Goal: Task Accomplishment & Management: Complete application form

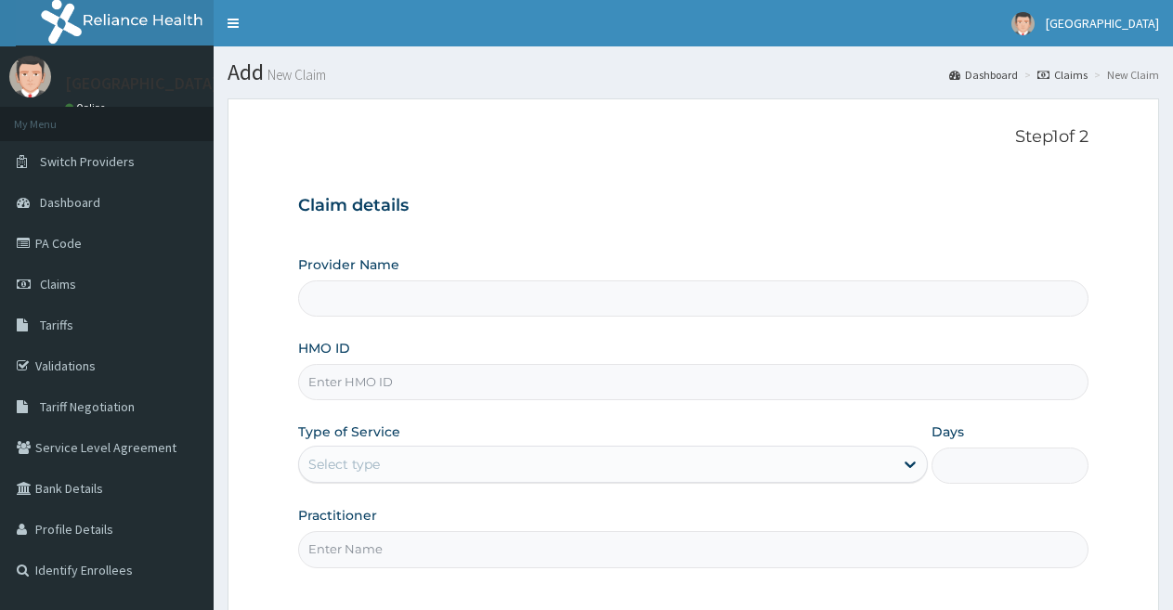
type input "[GEOGRAPHIC_DATA]"
click at [570, 380] on input "HMO ID" at bounding box center [693, 382] width 790 height 36
type input "MCP/10005/A"
click at [672, 460] on div "Select type" at bounding box center [595, 464] width 593 height 30
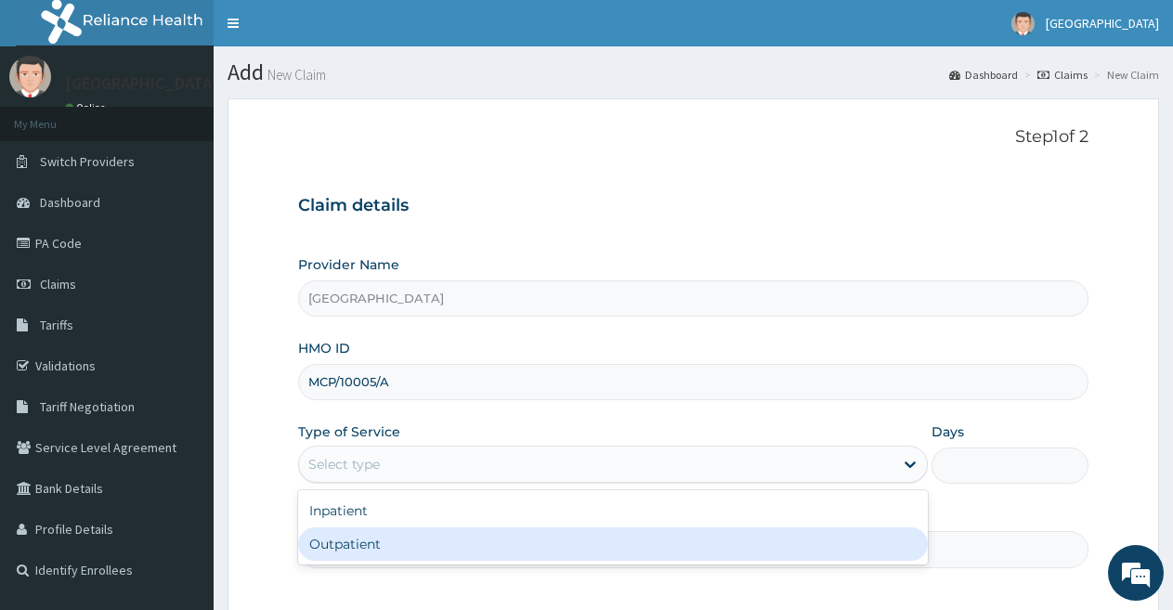
click at [632, 556] on div "Outpatient" at bounding box center [612, 544] width 629 height 33
type input "1"
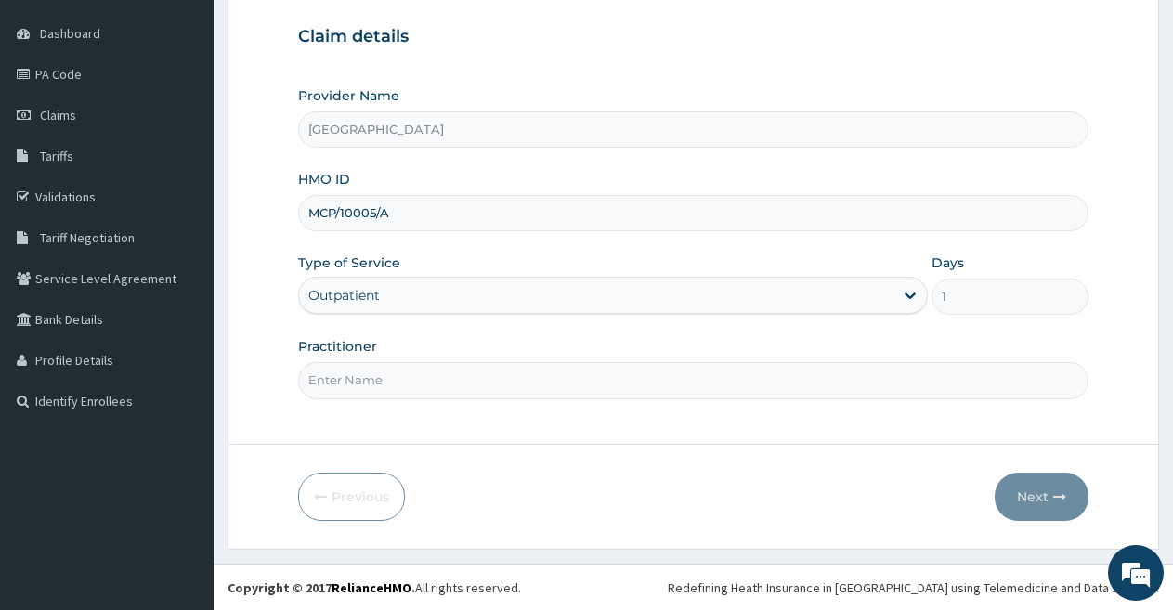
scroll to position [170, 0]
click at [714, 373] on input "Practitioner" at bounding box center [693, 379] width 790 height 36
type input "Dr Adetayo"
click at [1047, 492] on button "Next" at bounding box center [1042, 496] width 94 height 48
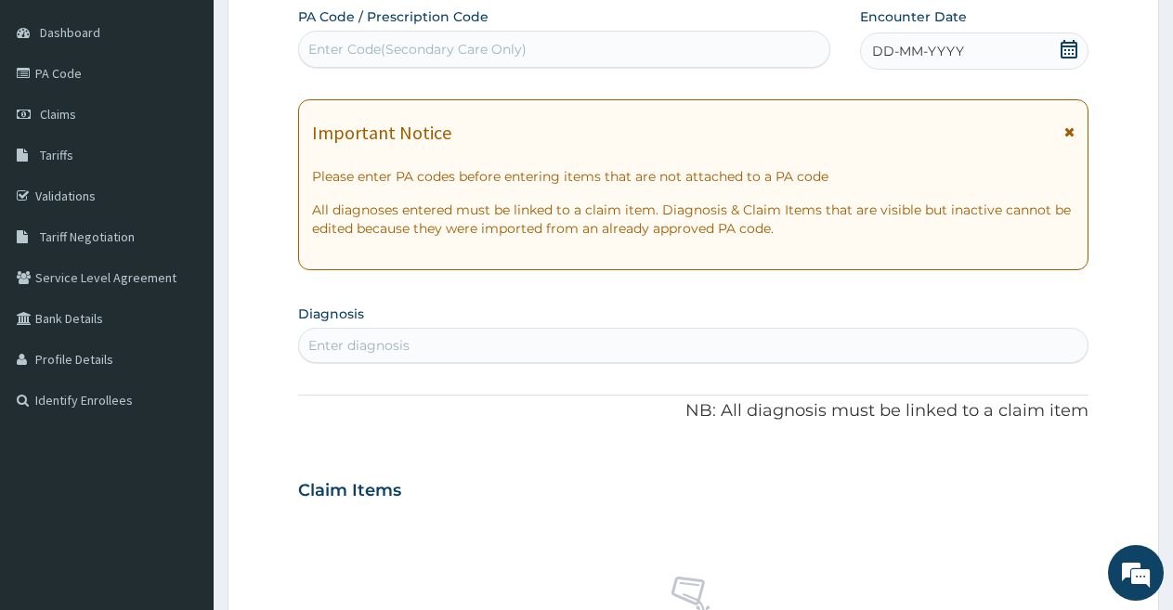
click at [1070, 59] on span at bounding box center [1069, 51] width 19 height 23
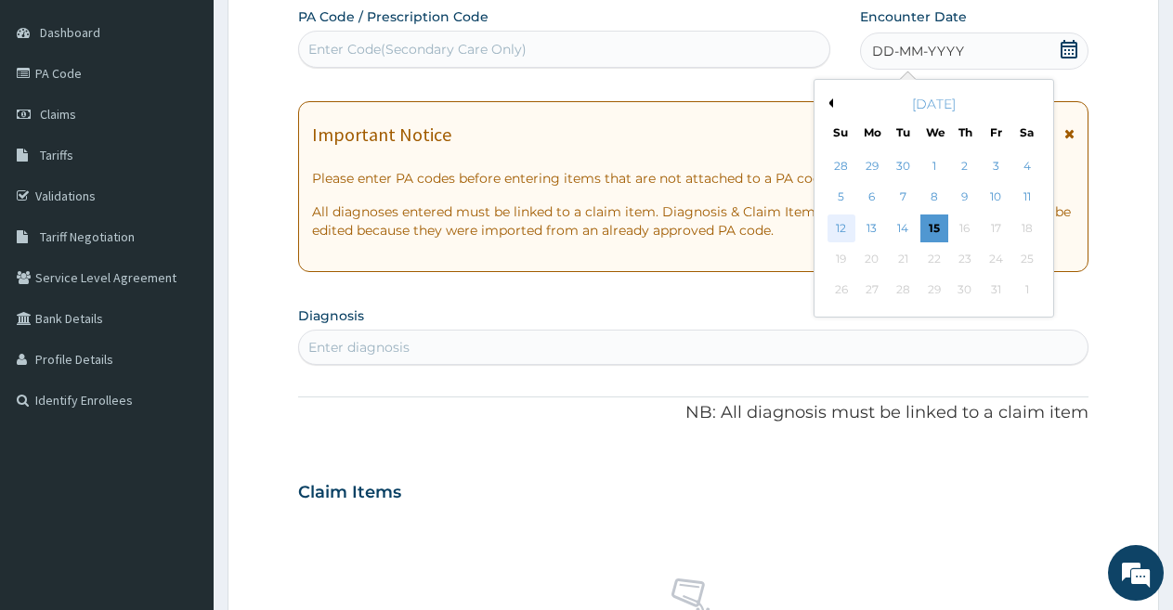
click at [840, 220] on div "12" at bounding box center [841, 229] width 28 height 28
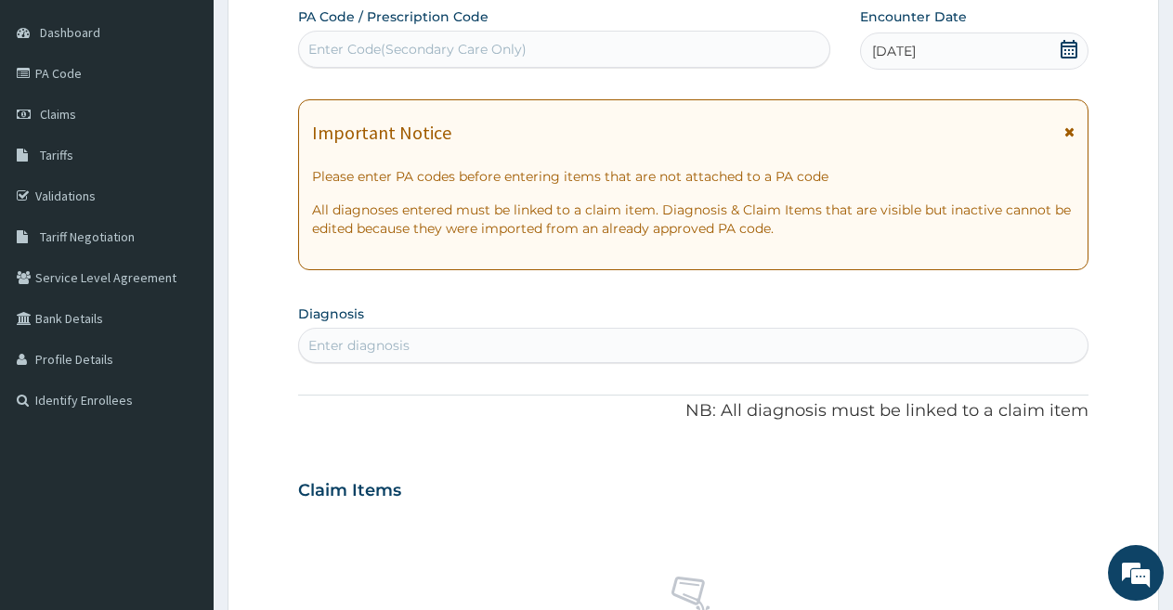
click at [632, 345] on div "Enter diagnosis" at bounding box center [693, 346] width 788 height 30
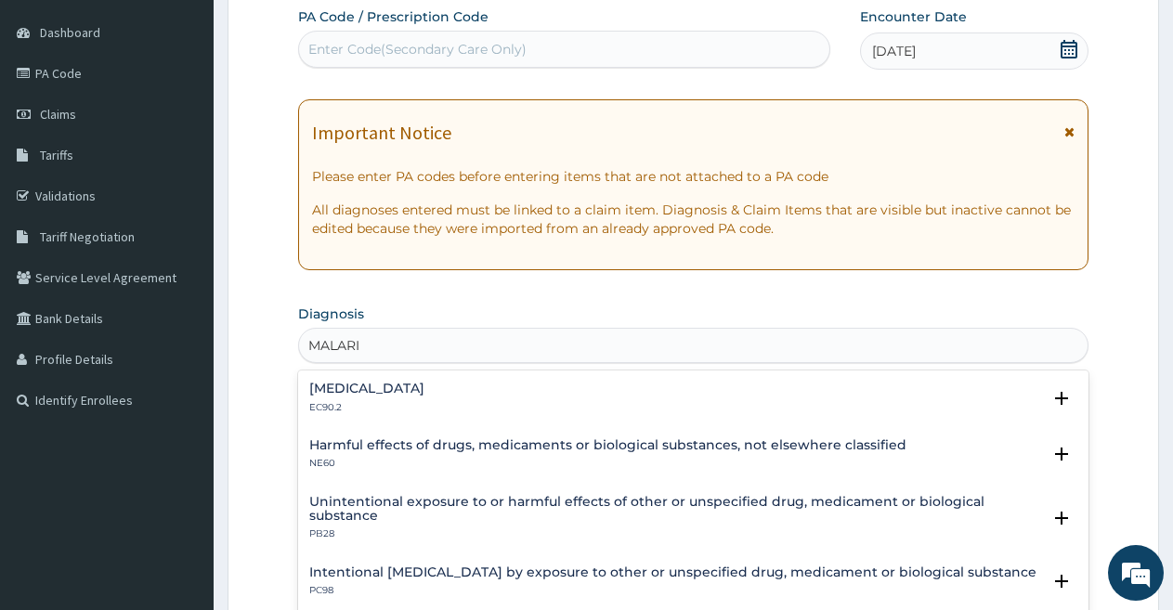
type input "MALARIA"
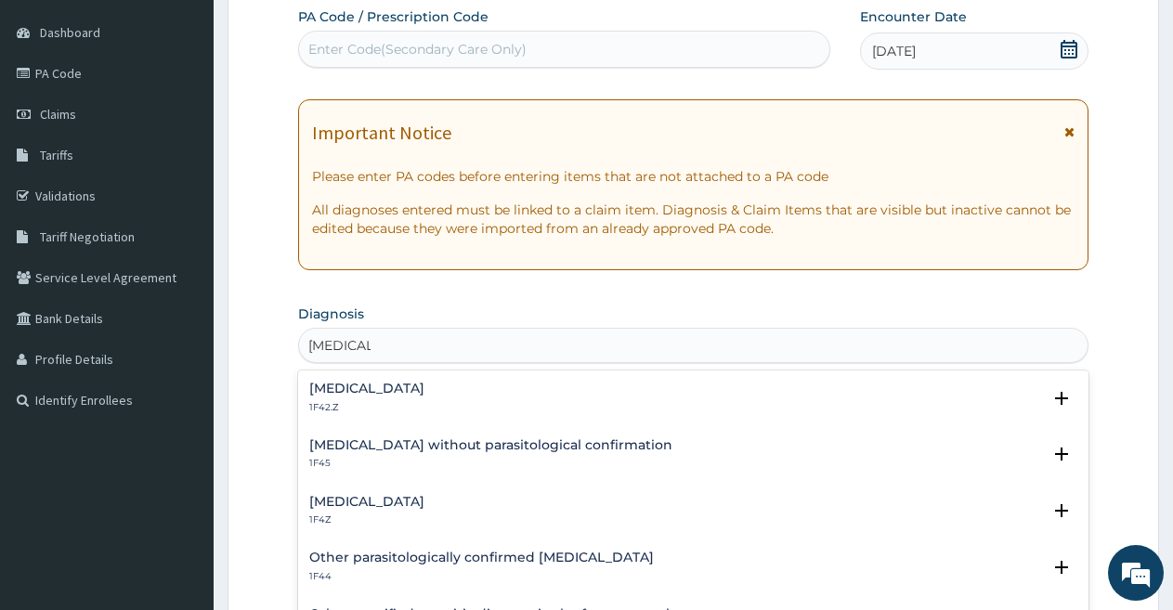
click at [424, 383] on h4 "Plasmodium malariae malaria without complication" at bounding box center [366, 389] width 115 height 14
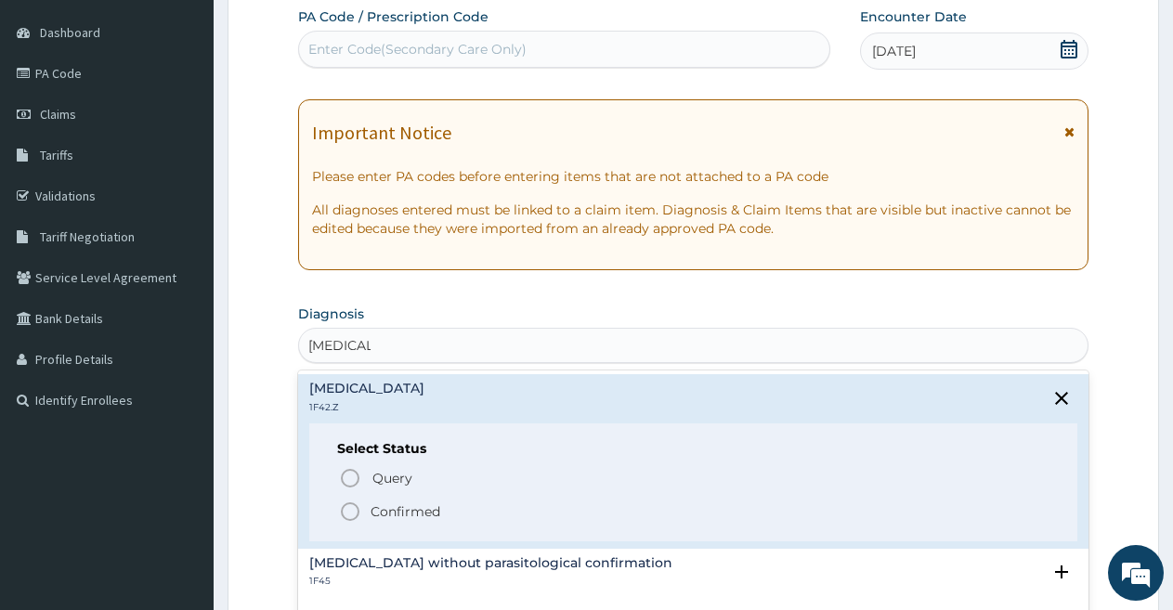
click at [346, 511] on icon "status option filled" at bounding box center [350, 512] width 22 height 22
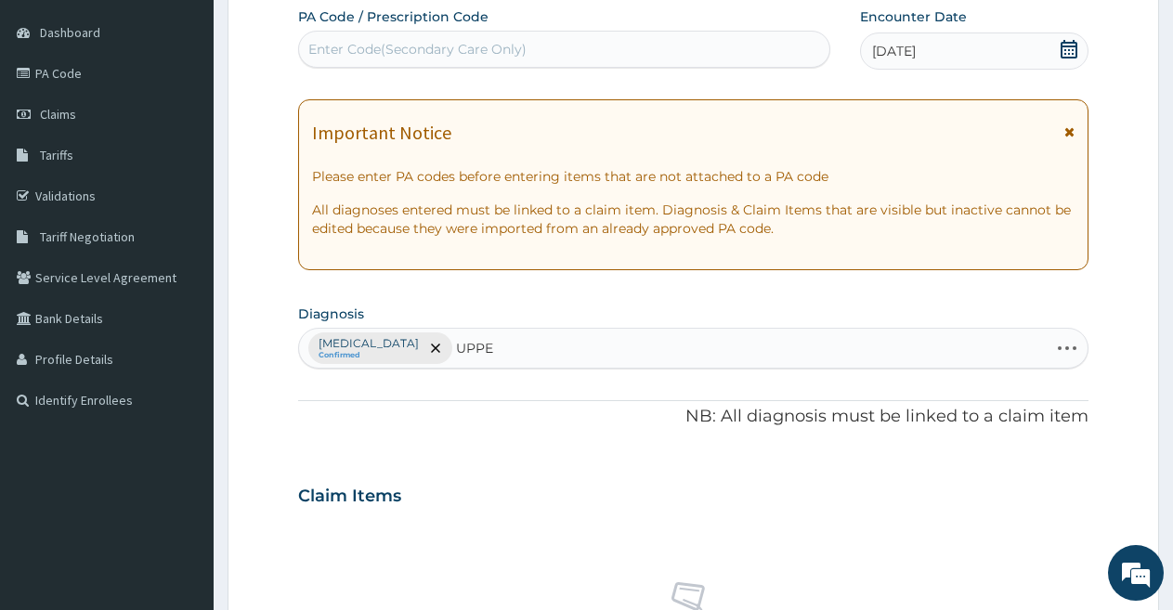
type input "UPPER"
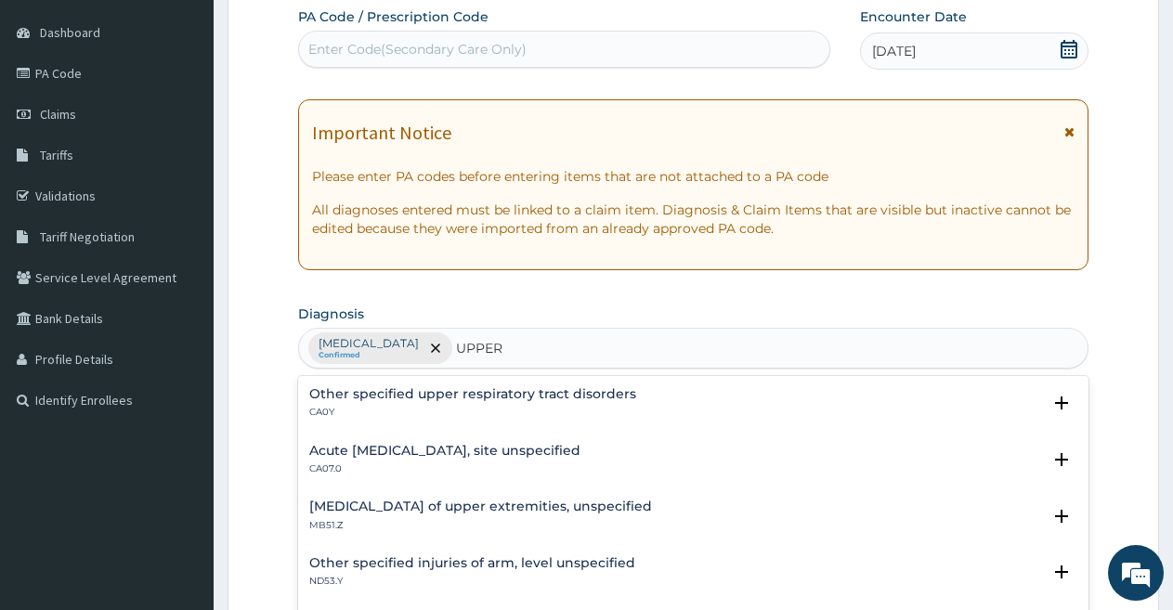
click at [372, 449] on h4 "Acute upper respiratory infection, site unspecified" at bounding box center [444, 451] width 271 height 14
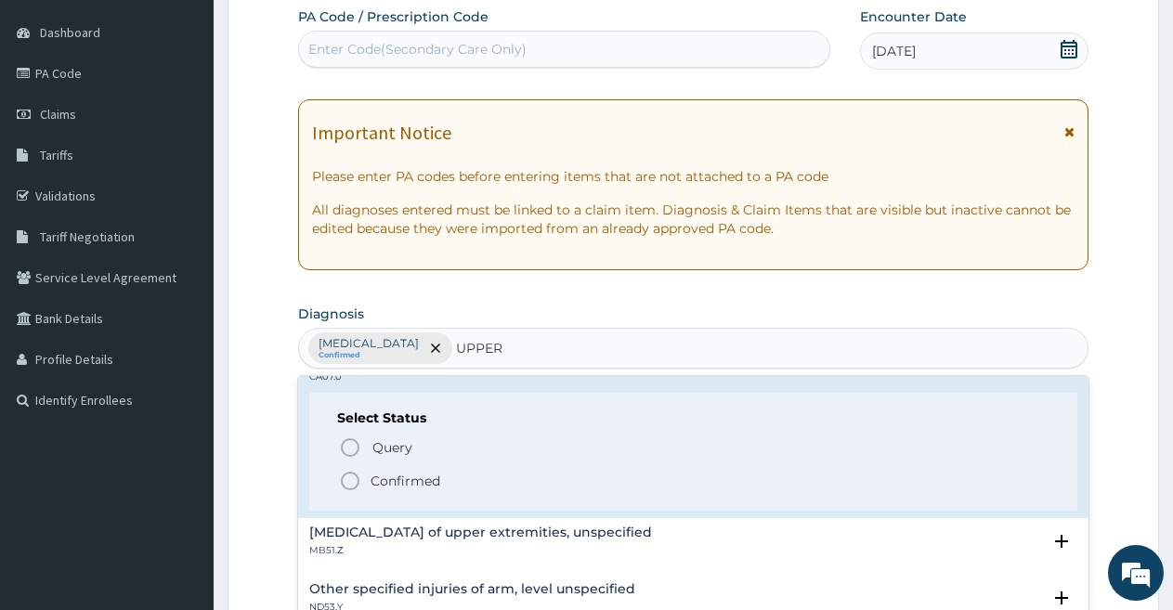
scroll to position [93, 0]
click at [352, 482] on icon "status option filled" at bounding box center [350, 480] width 22 height 22
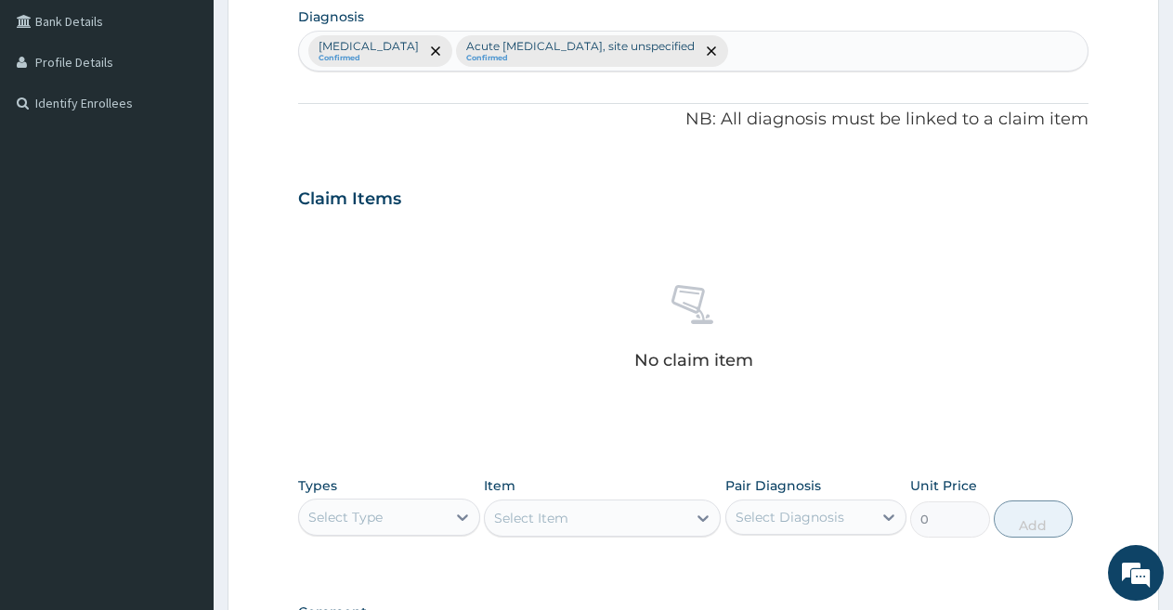
scroll to position [729, 0]
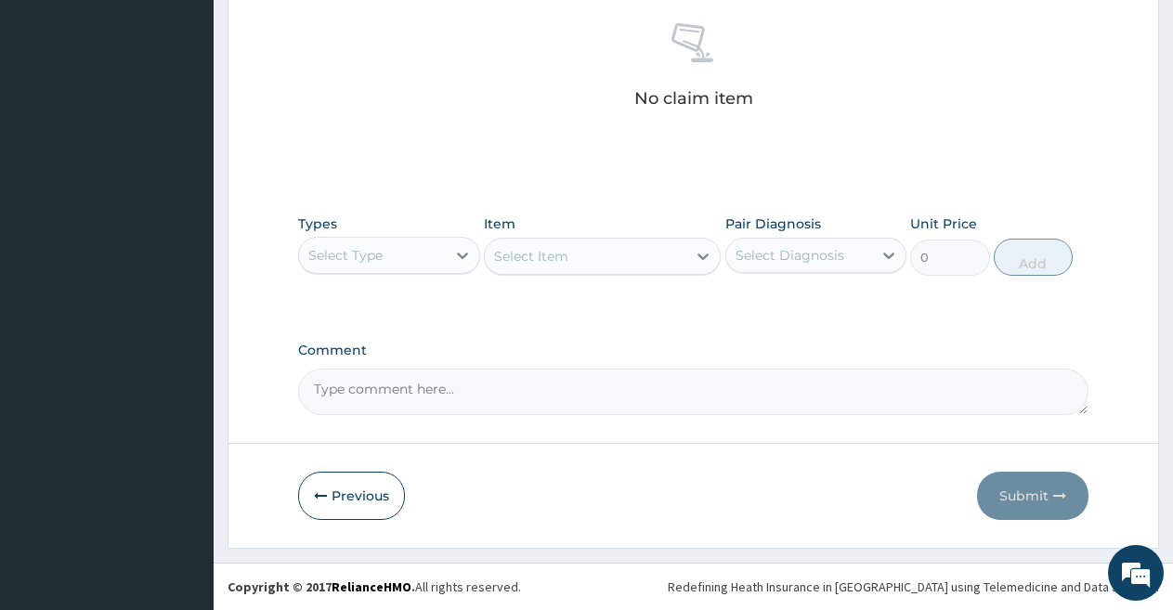
click at [414, 257] on div "Select Type" at bounding box center [372, 256] width 147 height 30
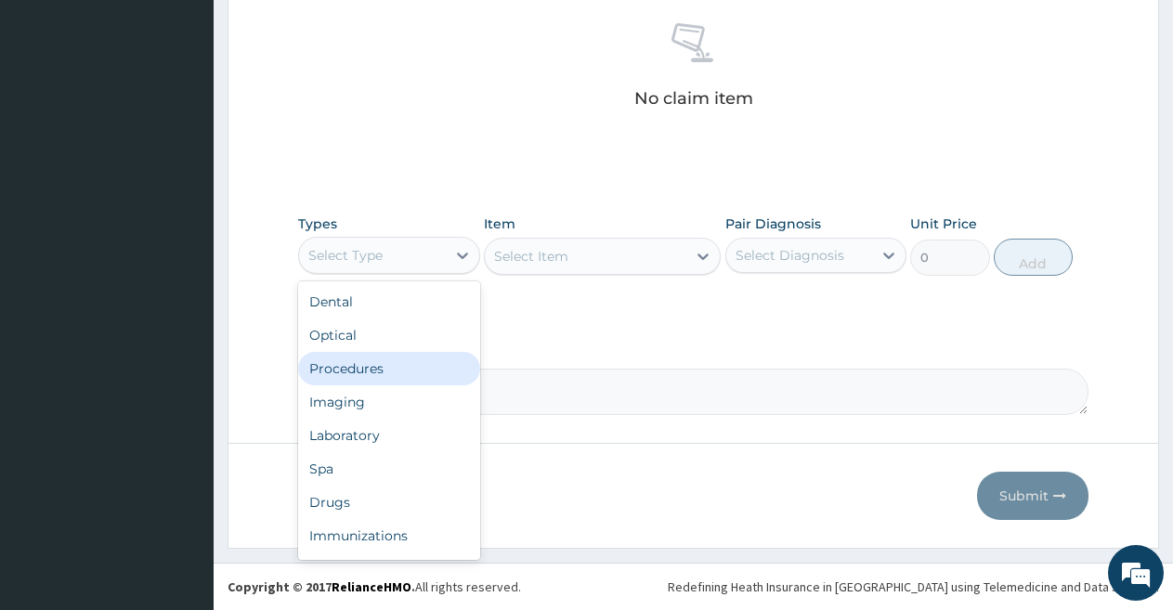
click at [404, 362] on div "Procedures" at bounding box center [389, 368] width 182 height 33
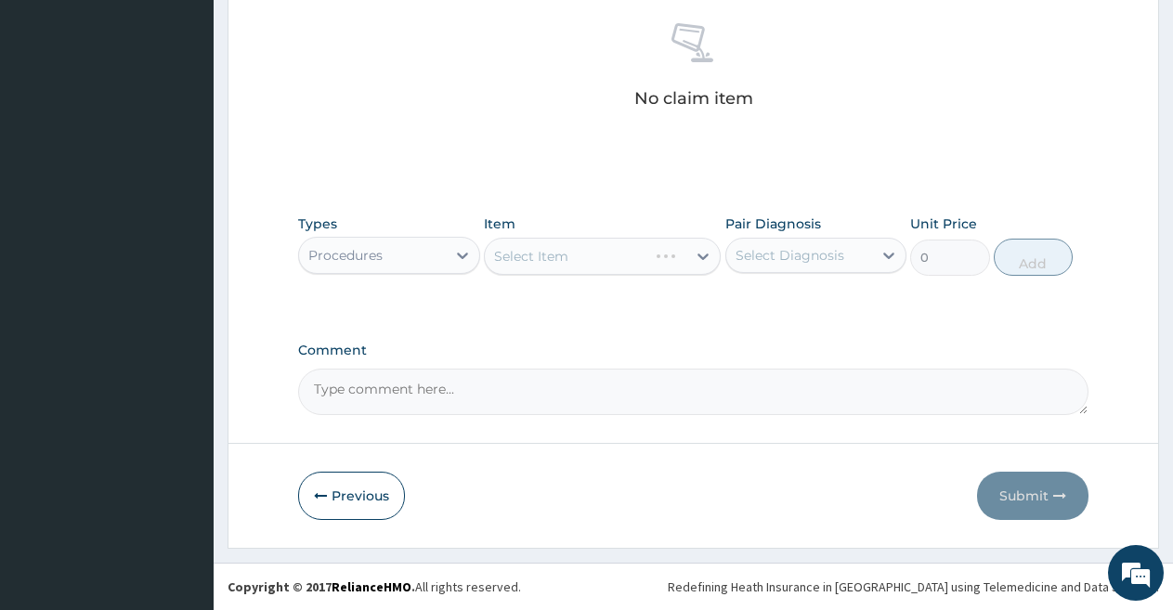
click at [606, 241] on div "Select Item" at bounding box center [602, 256] width 237 height 37
click at [598, 254] on div "Select Item" at bounding box center [602, 256] width 237 height 37
click at [614, 252] on div "Select Item" at bounding box center [602, 256] width 237 height 37
click at [614, 253] on div "Select Item" at bounding box center [586, 256] width 202 height 30
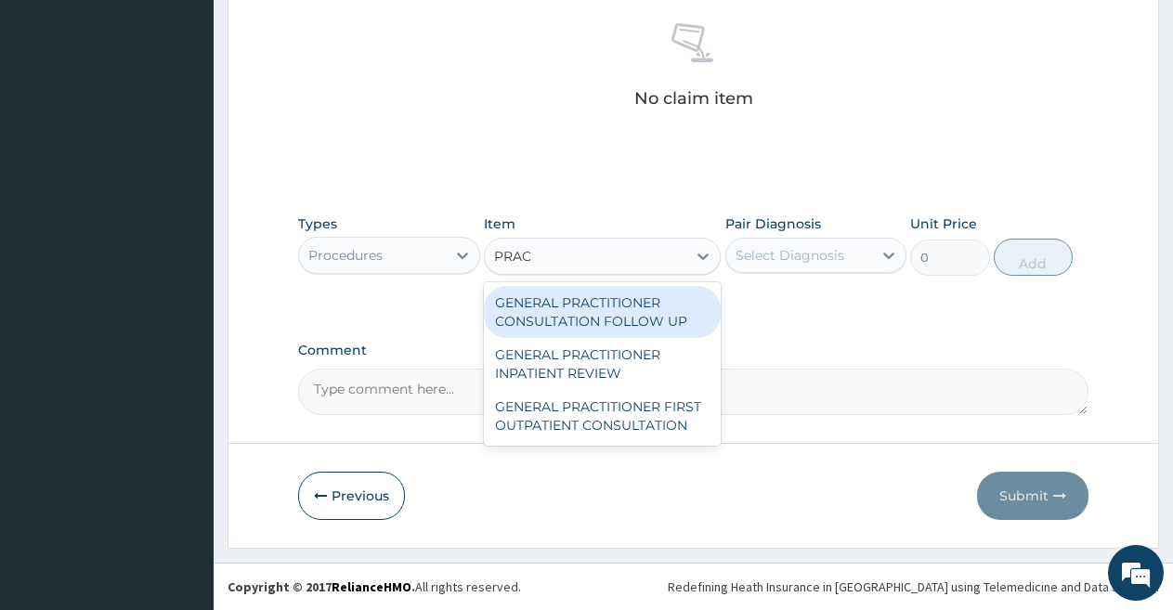
type input "PRACT"
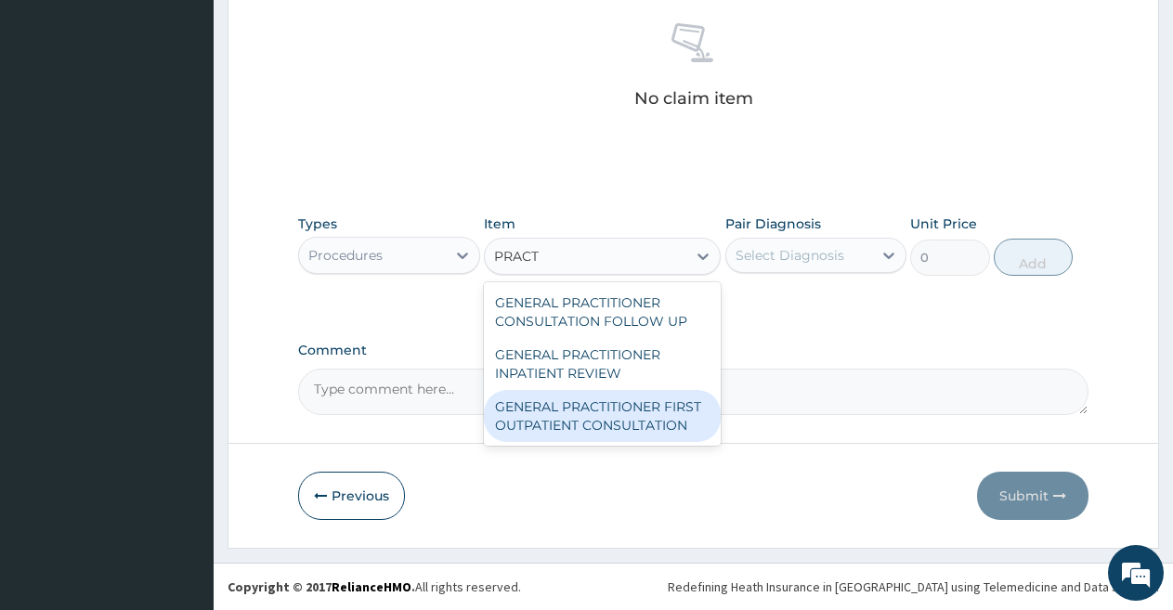
click at [593, 408] on div "GENERAL PRACTITIONER FIRST OUTPATIENT CONSULTATION" at bounding box center [602, 416] width 237 height 52
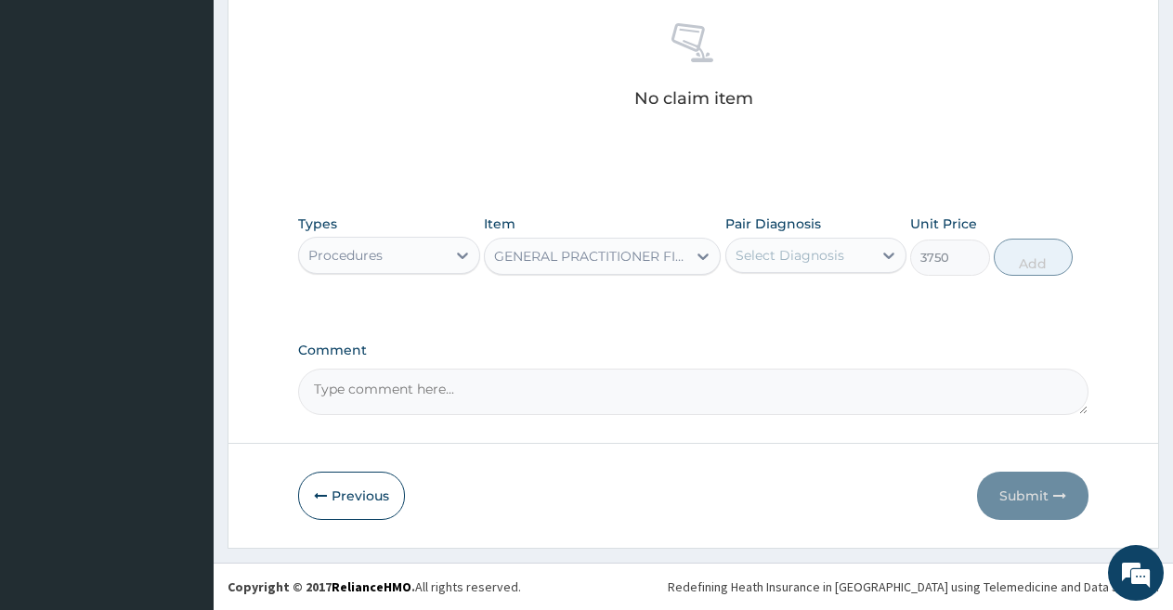
type input "3750"
click at [788, 241] on div "Select Diagnosis" at bounding box center [799, 256] width 147 height 30
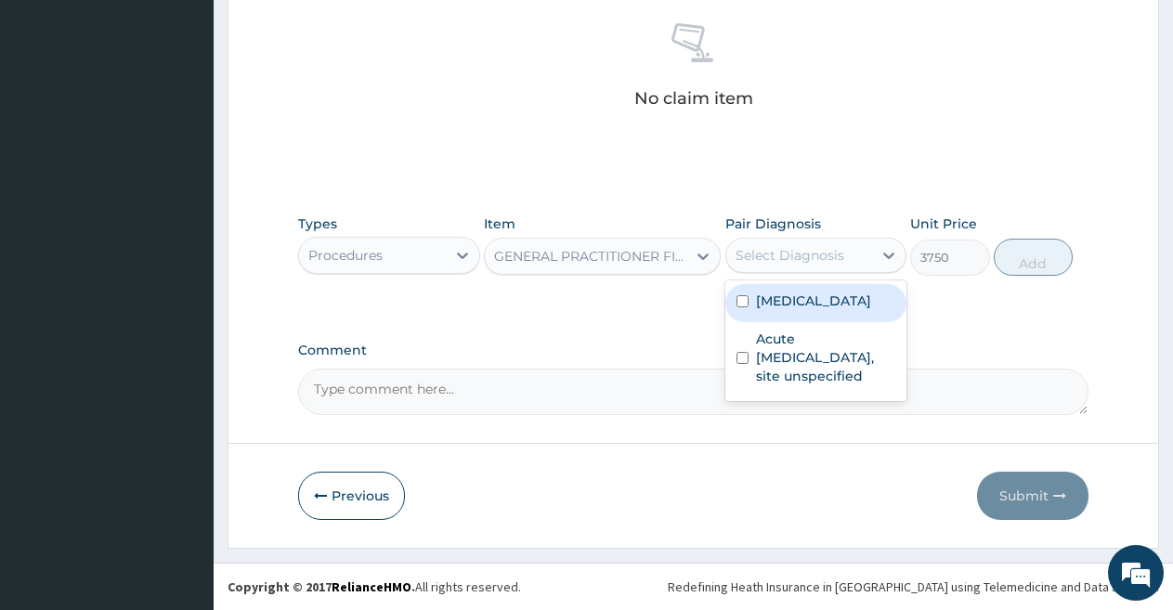
click at [817, 310] on label "Plasmodium malariae malaria without complication" at bounding box center [813, 301] width 115 height 19
checkbox input "true"
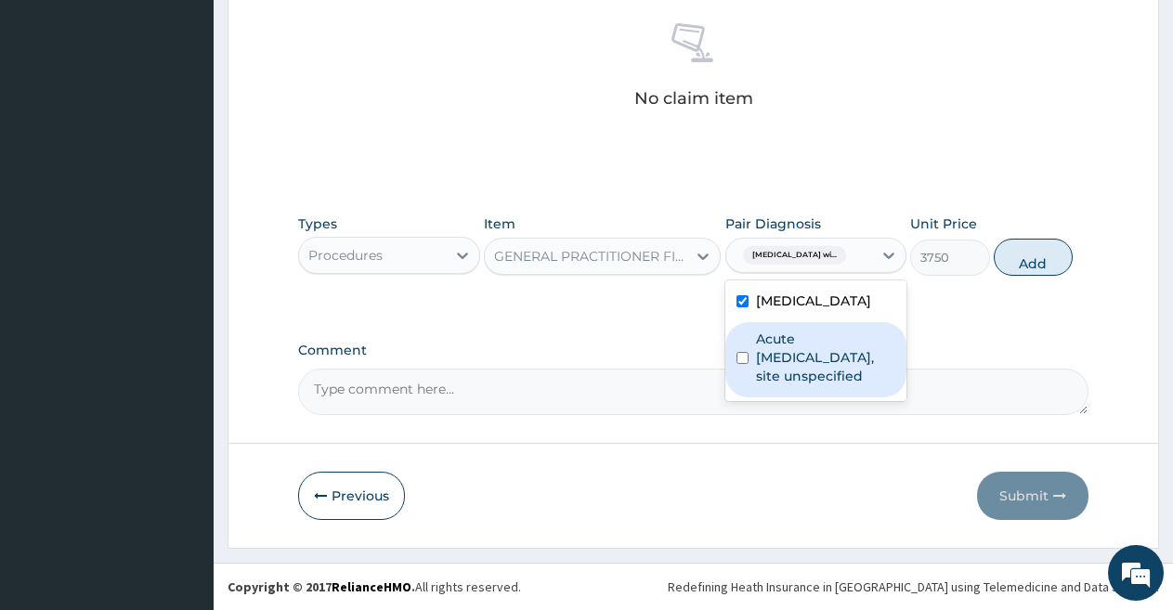
click at [805, 385] on label "Acute upper respiratory infection, site unspecified" at bounding box center [826, 358] width 140 height 56
checkbox input "true"
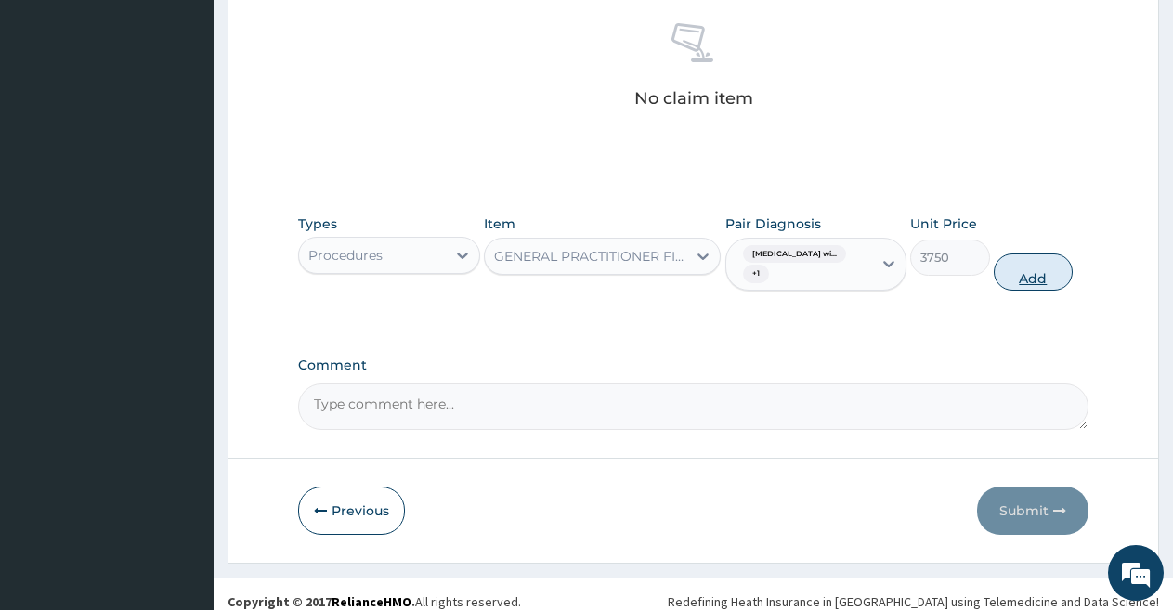
click at [1019, 267] on button "Add" at bounding box center [1033, 272] width 79 height 37
type input "0"
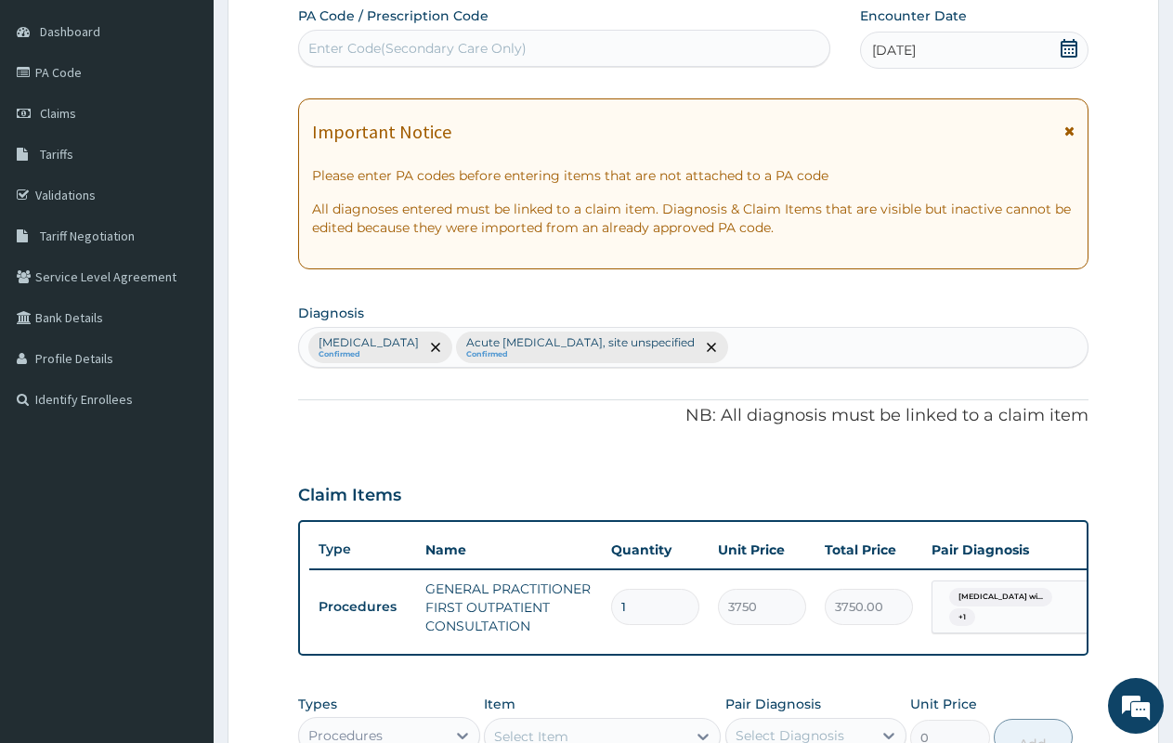
scroll to position [186, 0]
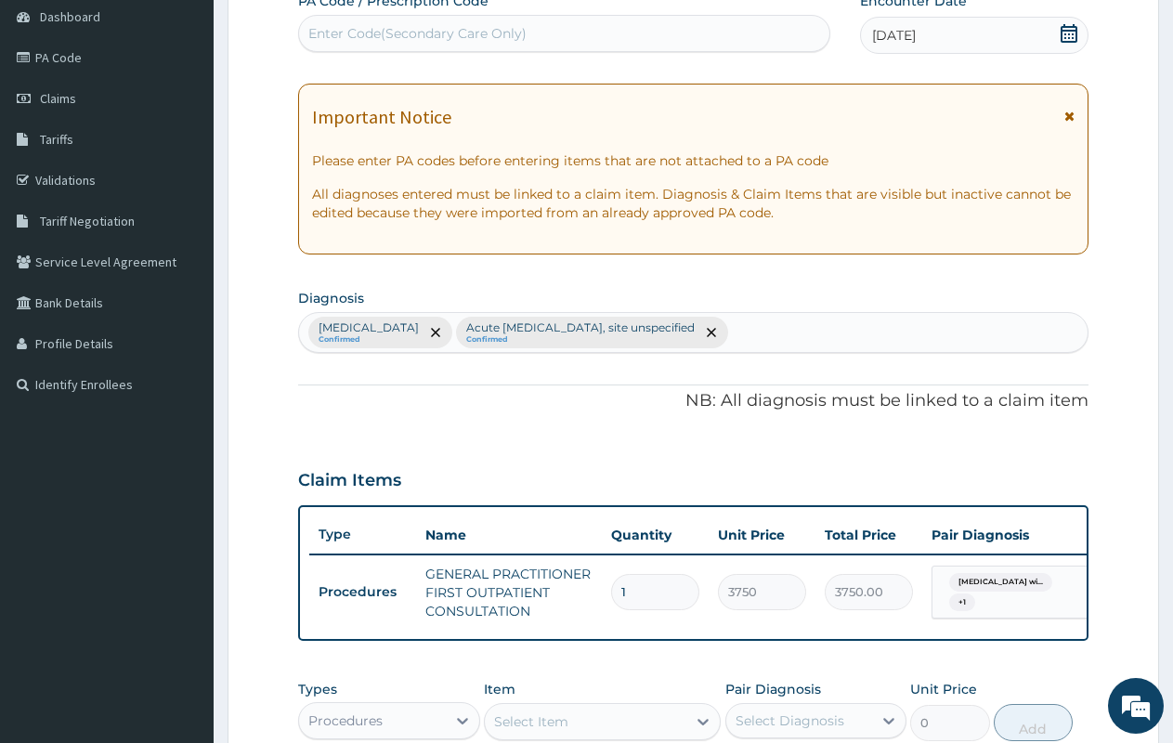
click at [1167, 609] on section "Step 2 of 2 PA Code / Prescription Code Enter Code(Secondary Care Only) Encount…" at bounding box center [693, 463] width 959 height 1128
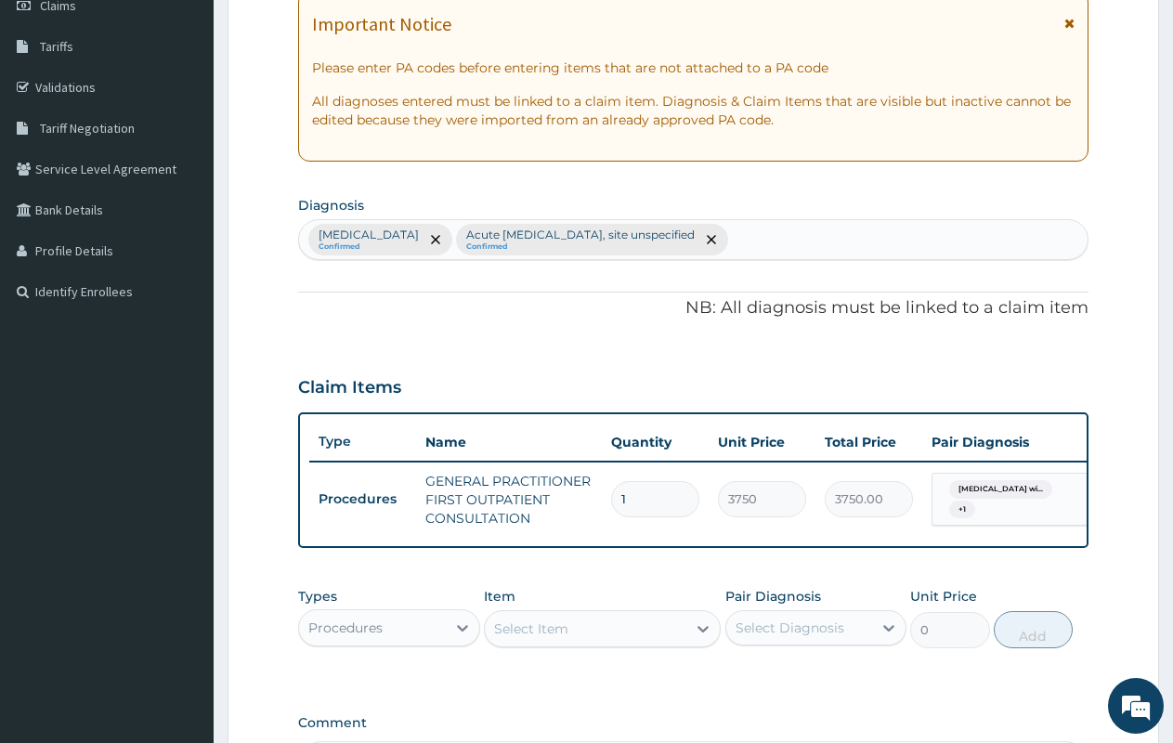
click at [1167, 609] on section "Step 2 of 2 PA Code / Prescription Code Enter Code(Secondary Care Only) Encount…" at bounding box center [693, 370] width 959 height 1128
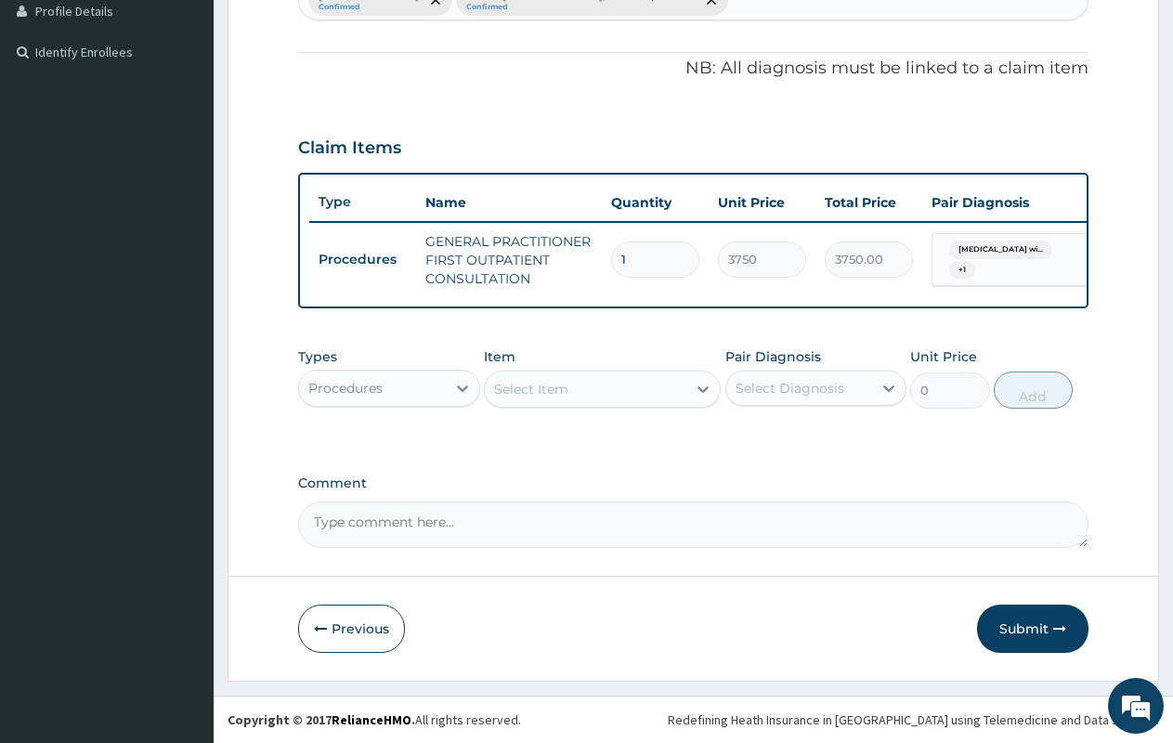
click at [575, 389] on div "Select Item" at bounding box center [586, 389] width 202 height 30
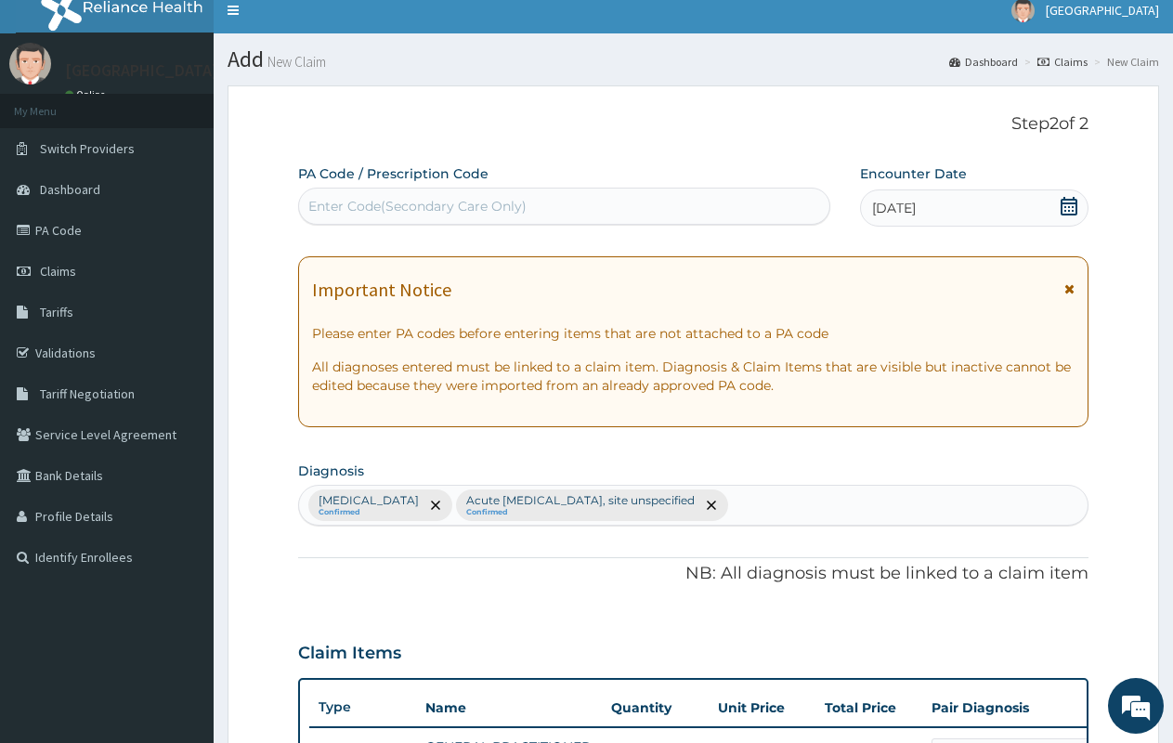
scroll to position [0, 0]
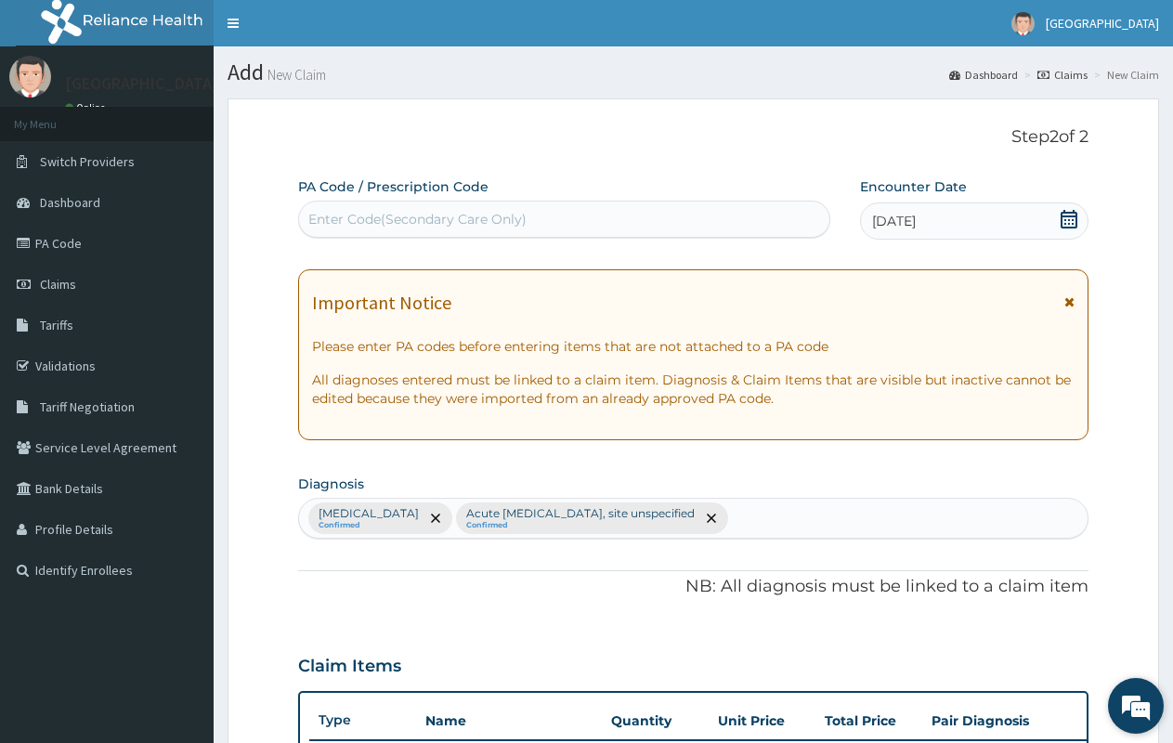
click at [1131, 609] on em at bounding box center [1136, 706] width 50 height 50
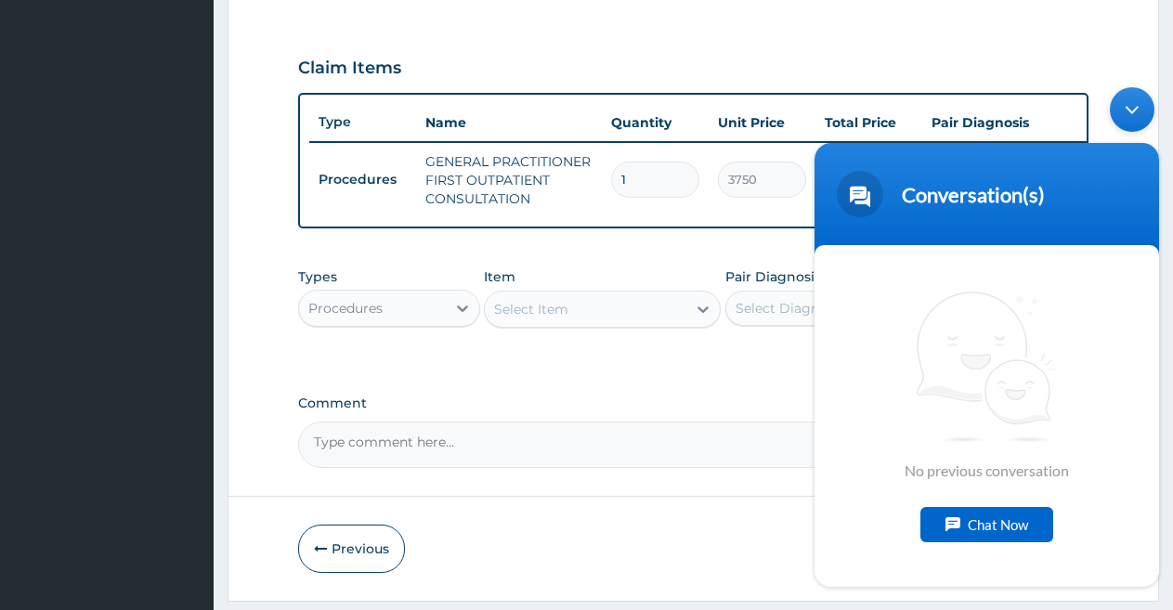
scroll to position [667, 0]
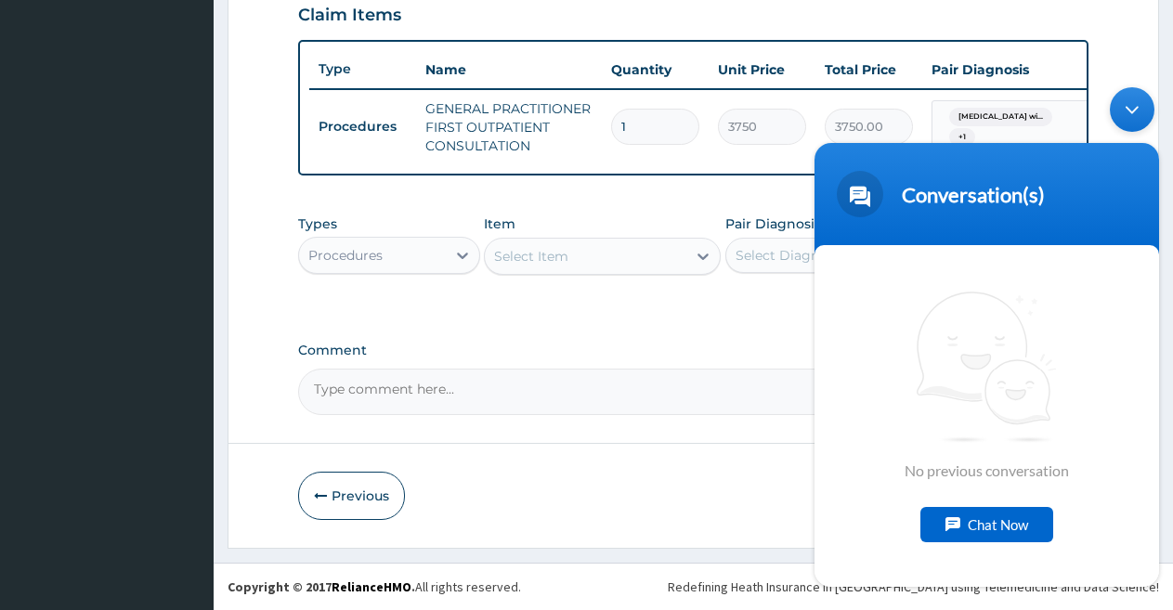
click at [1127, 99] on div "Minimize live chat window" at bounding box center [1132, 108] width 45 height 45
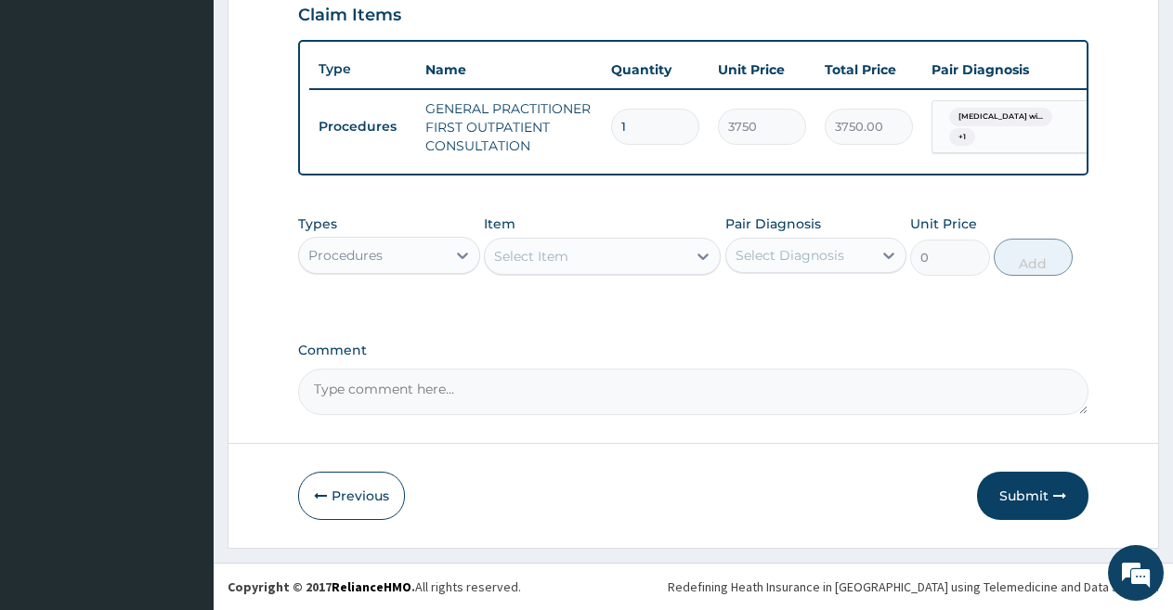
click at [644, 256] on div "Select Item" at bounding box center [586, 256] width 202 height 30
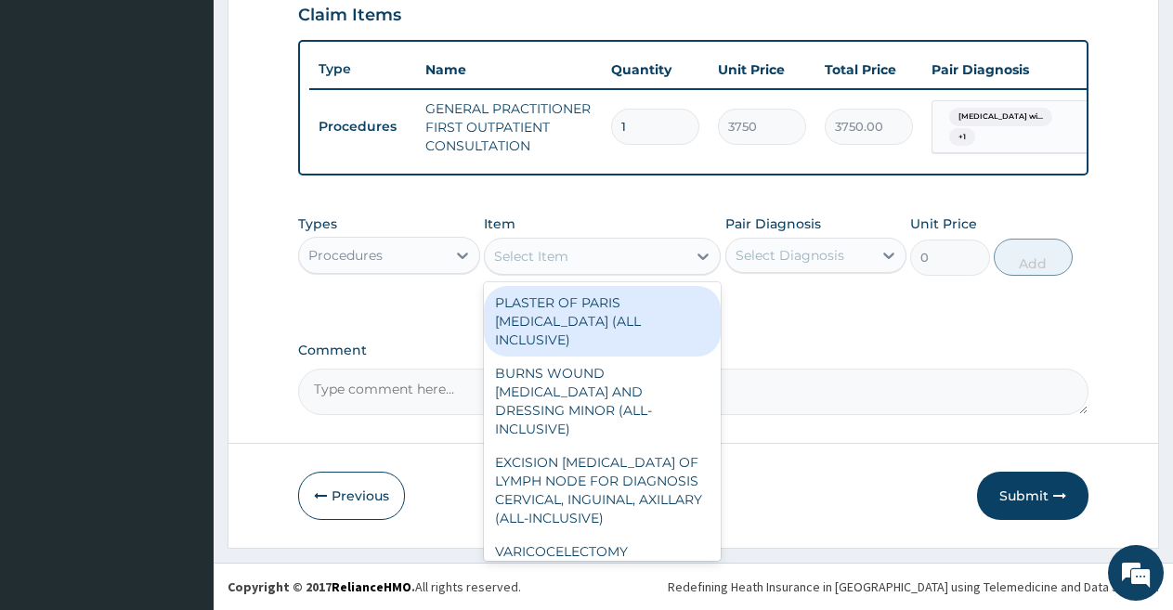
click at [408, 264] on div "Procedures" at bounding box center [372, 256] width 147 height 30
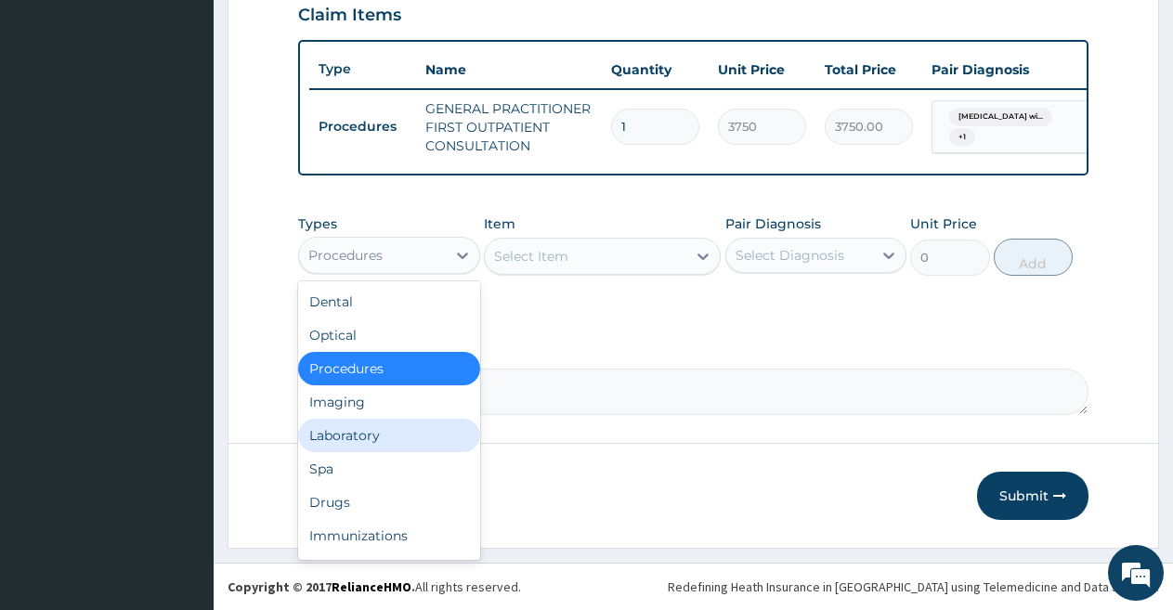
click at [396, 431] on div "Laboratory" at bounding box center [389, 435] width 182 height 33
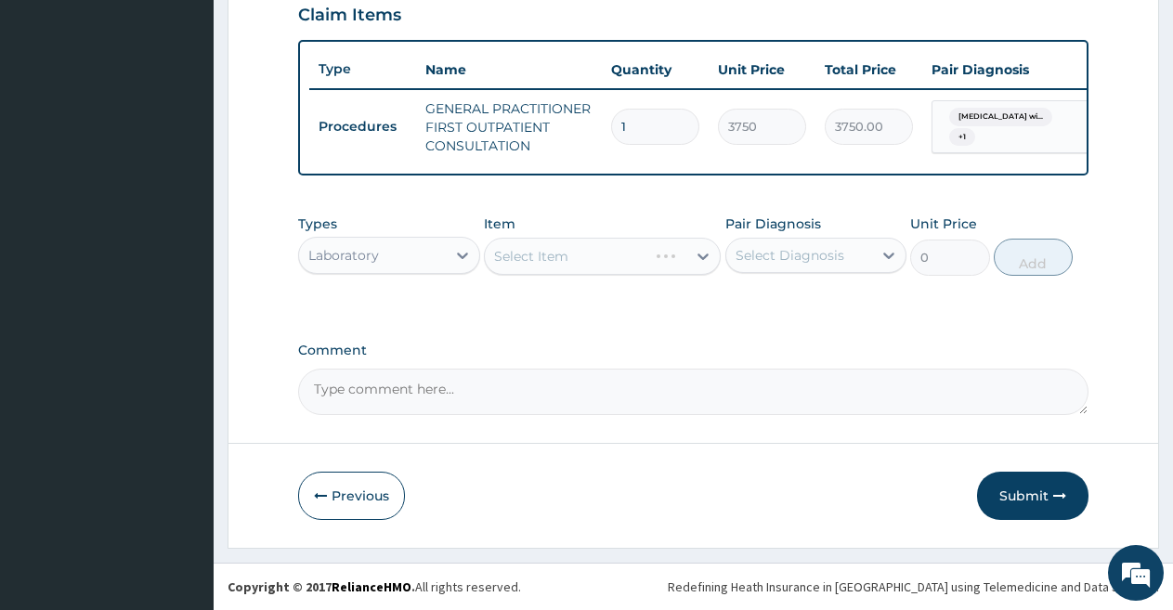
click at [576, 252] on div "Select Item" at bounding box center [602, 256] width 237 height 37
click at [554, 256] on div "Select Item" at bounding box center [531, 256] width 74 height 19
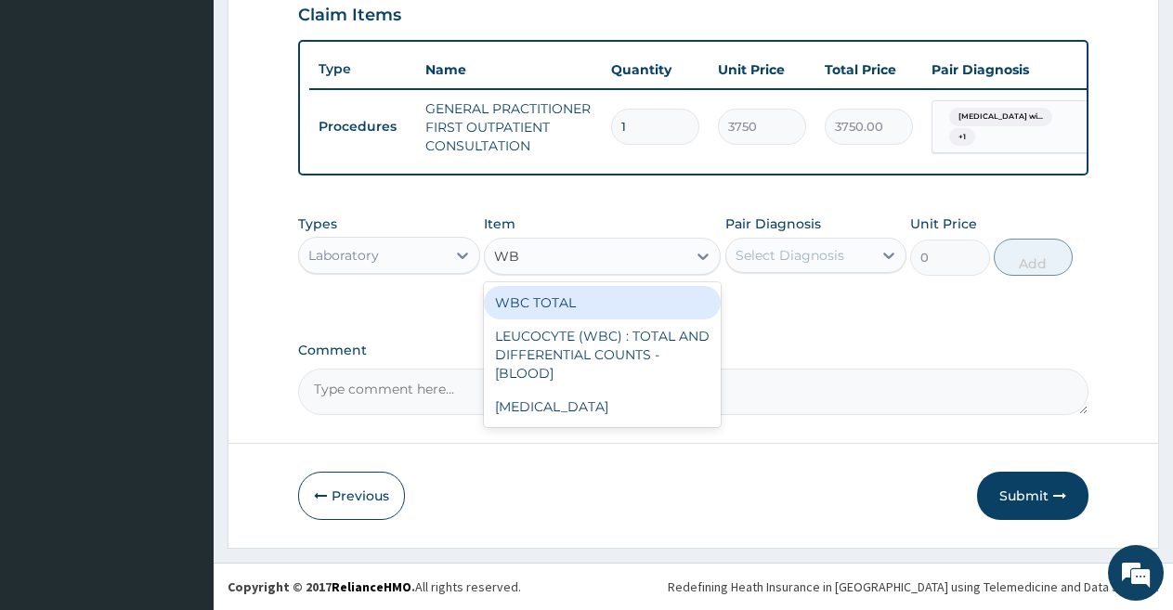
type input "WBC"
click at [544, 316] on div "WBC TOTAL" at bounding box center [602, 302] width 237 height 33
type input "3750"
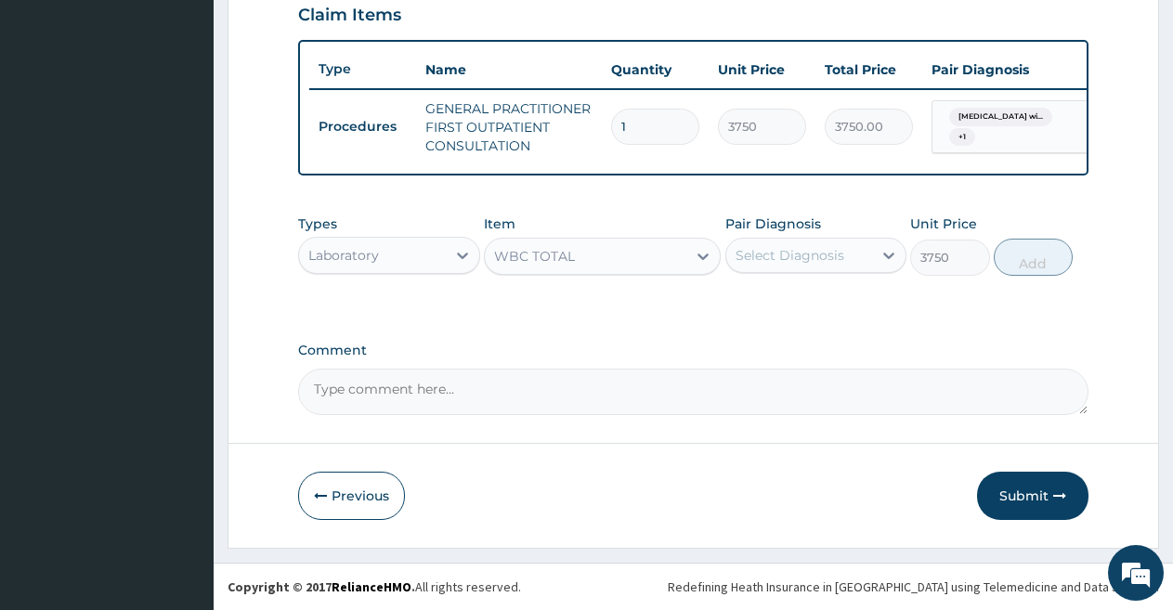
click at [772, 259] on div "Select Diagnosis" at bounding box center [790, 255] width 109 height 19
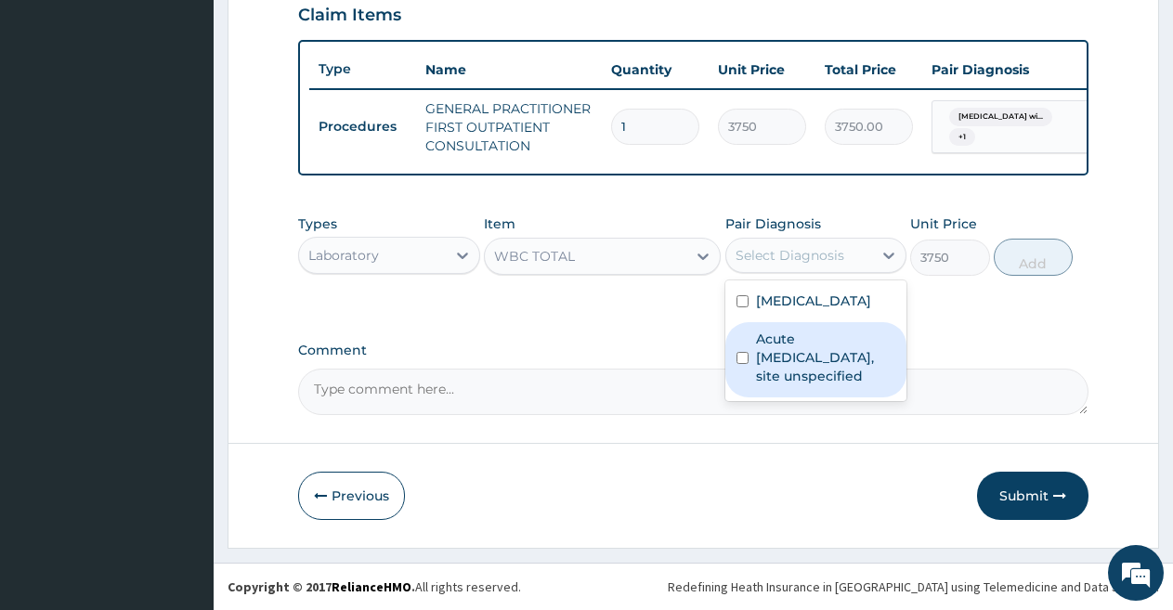
click at [775, 385] on label "Acute upper respiratory infection, site unspecified" at bounding box center [826, 358] width 140 height 56
checkbox input "true"
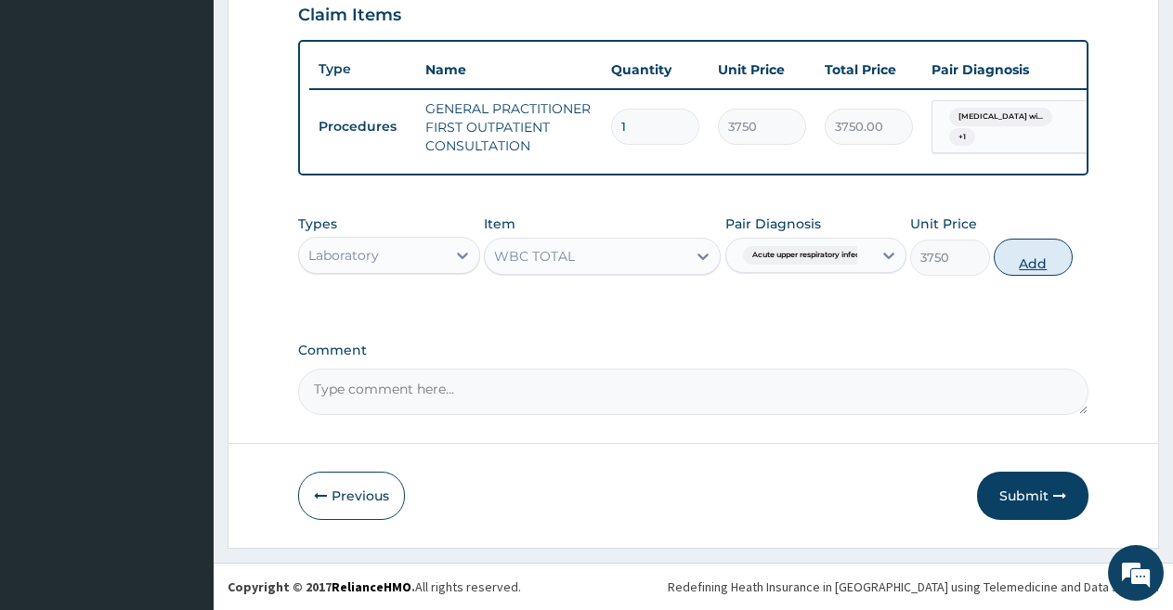
click at [1017, 261] on button "Add" at bounding box center [1033, 257] width 79 height 37
type input "0"
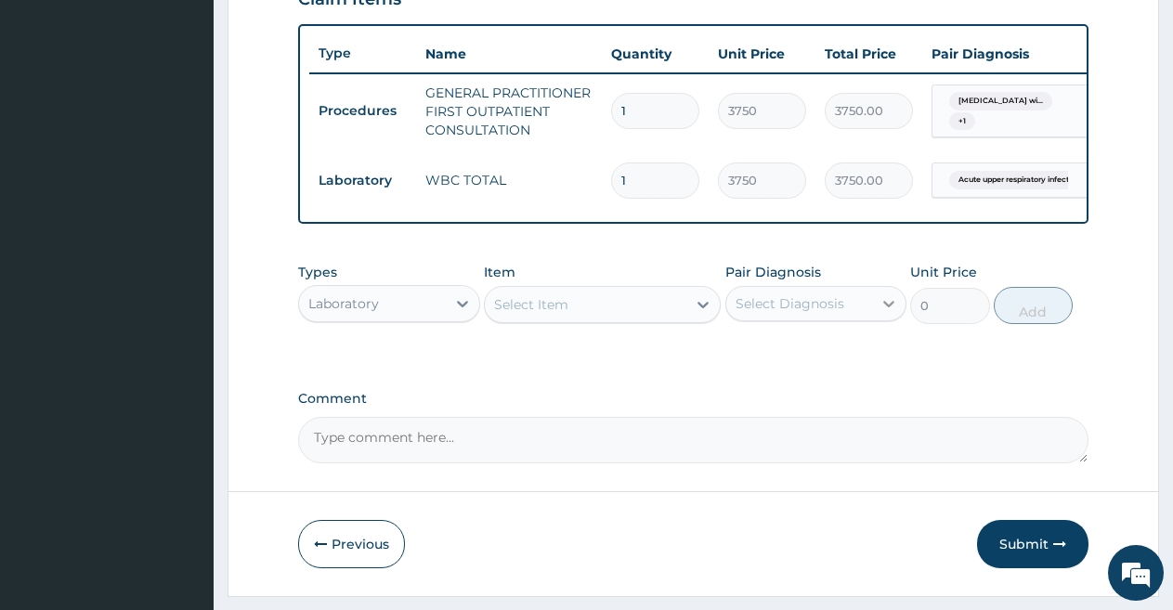
scroll to position [731, 0]
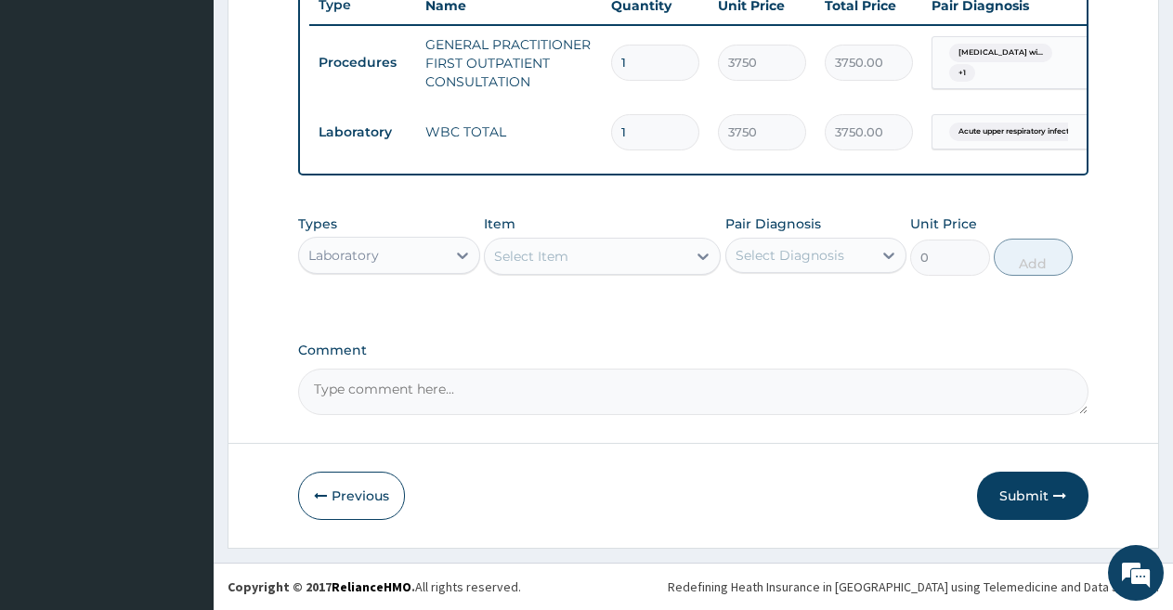
click at [648, 253] on div "Select Item" at bounding box center [586, 256] width 202 height 30
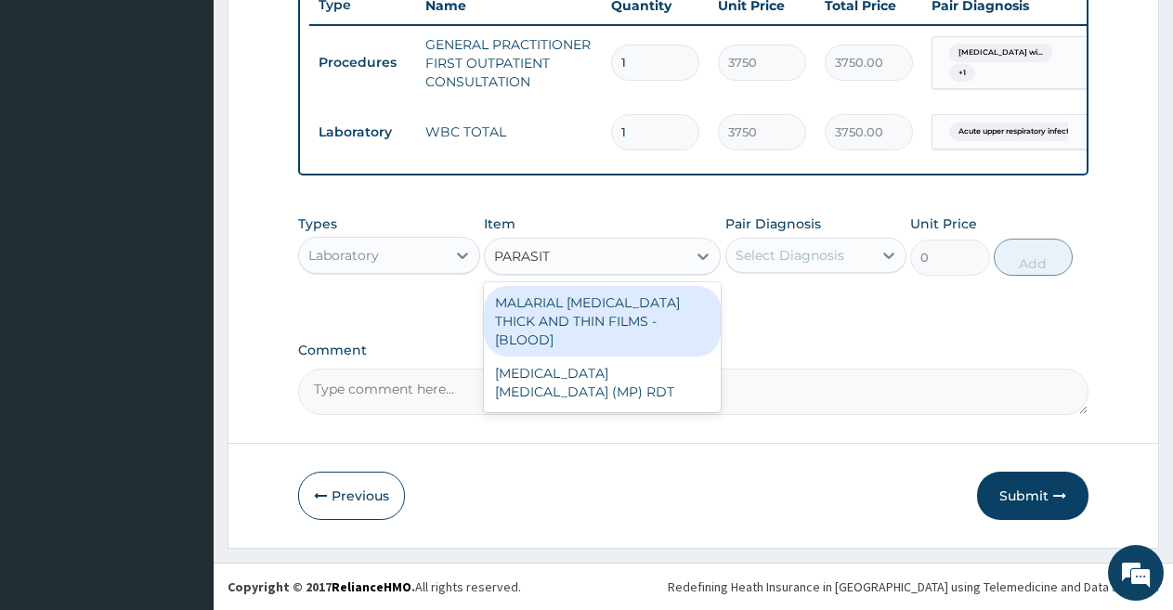
type input "PARASITE"
click at [633, 297] on div "MALARIAL PARASITE THICK AND THIN FILMS - [BLOOD]" at bounding box center [602, 321] width 237 height 71
type input "2187.5"
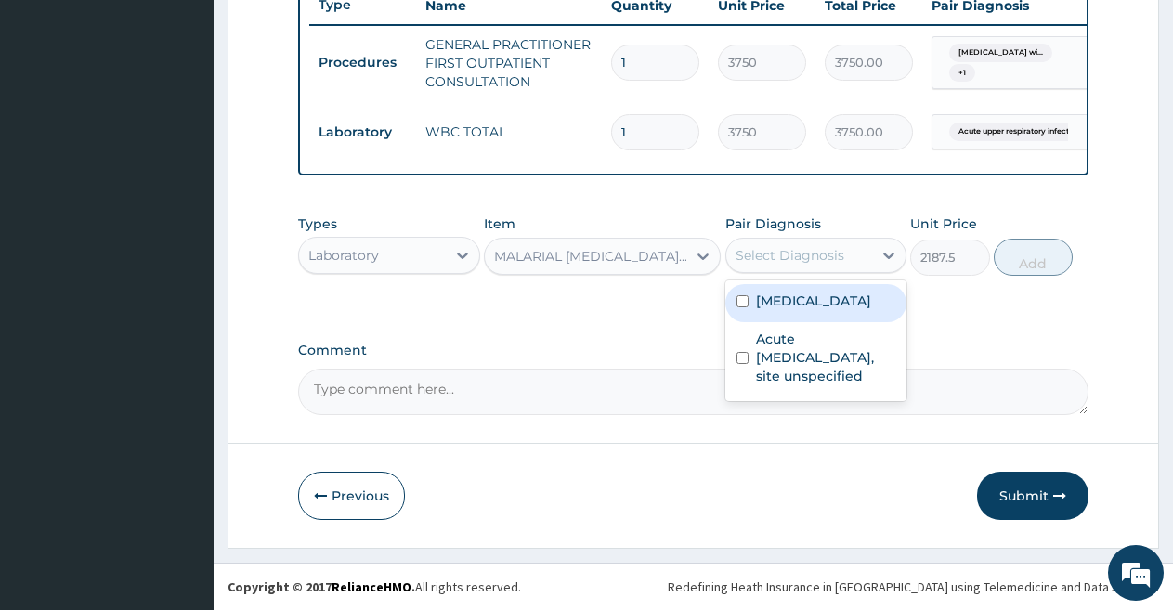
click at [775, 253] on div "Select Diagnosis" at bounding box center [790, 255] width 109 height 19
click at [775, 303] on label "Plasmodium malariae malaria without complication" at bounding box center [813, 301] width 115 height 19
checkbox input "true"
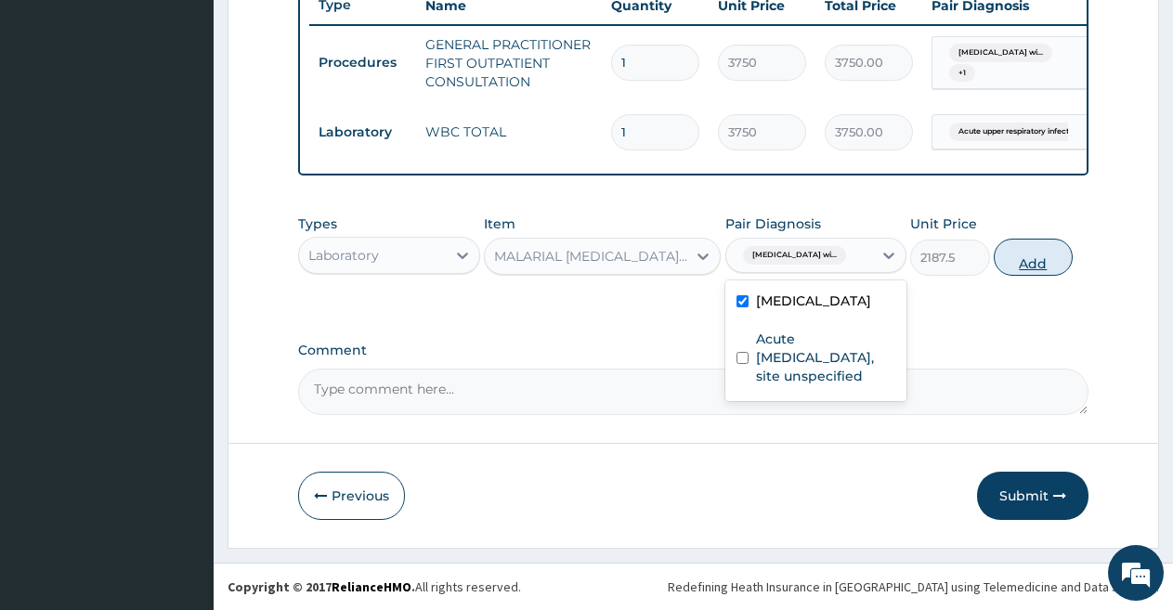
click at [1060, 267] on button "Add" at bounding box center [1033, 257] width 79 height 37
type input "0"
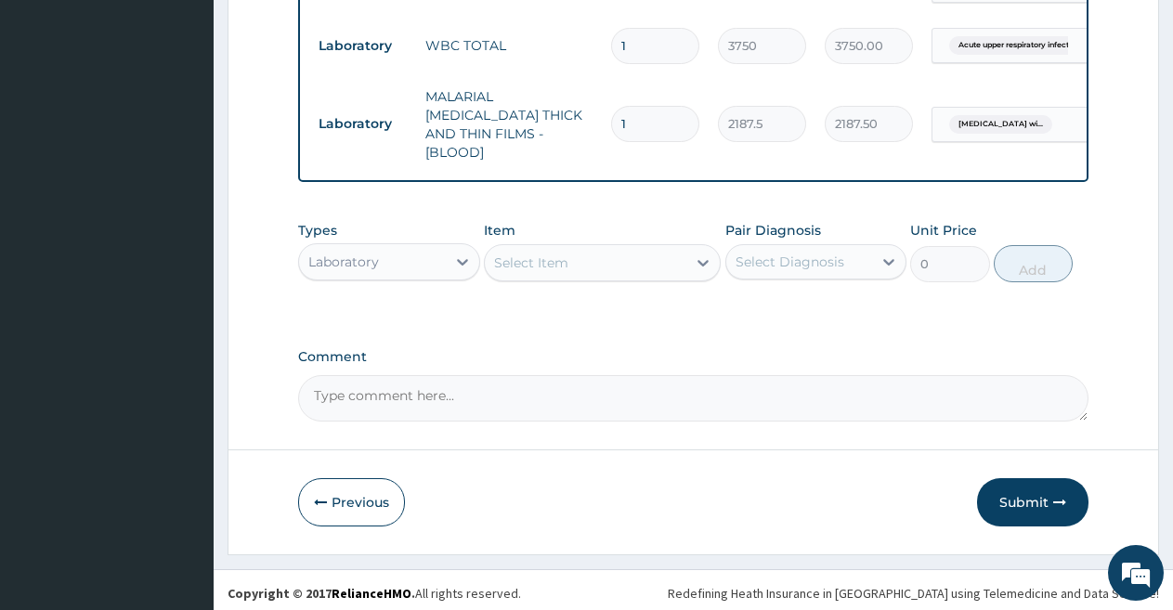
scroll to position [805, 0]
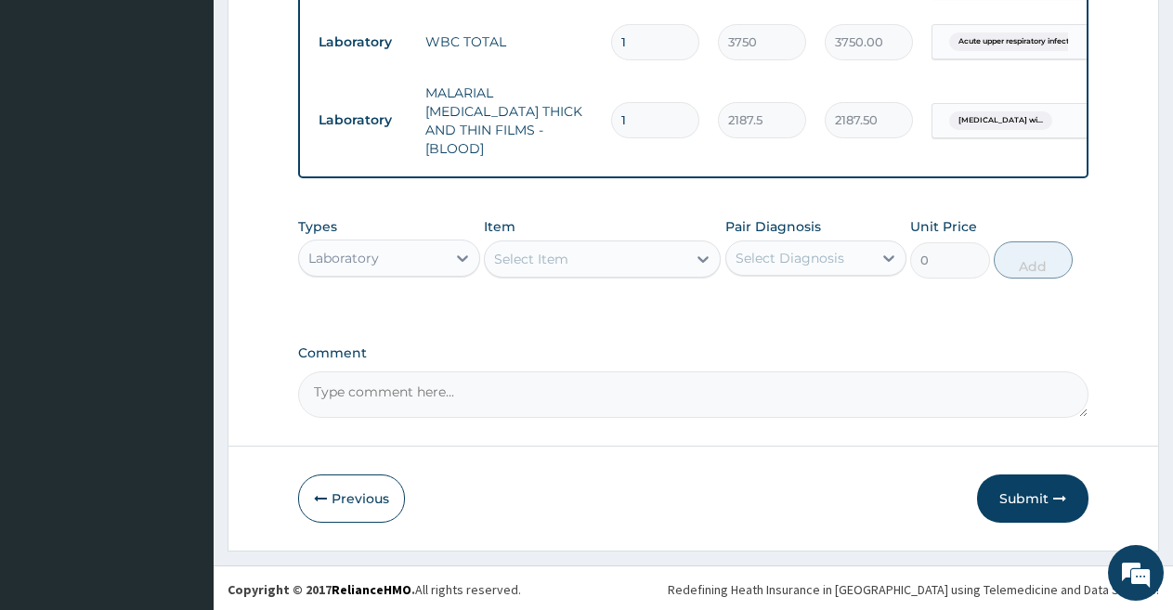
click at [429, 264] on div "Laboratory" at bounding box center [372, 258] width 147 height 30
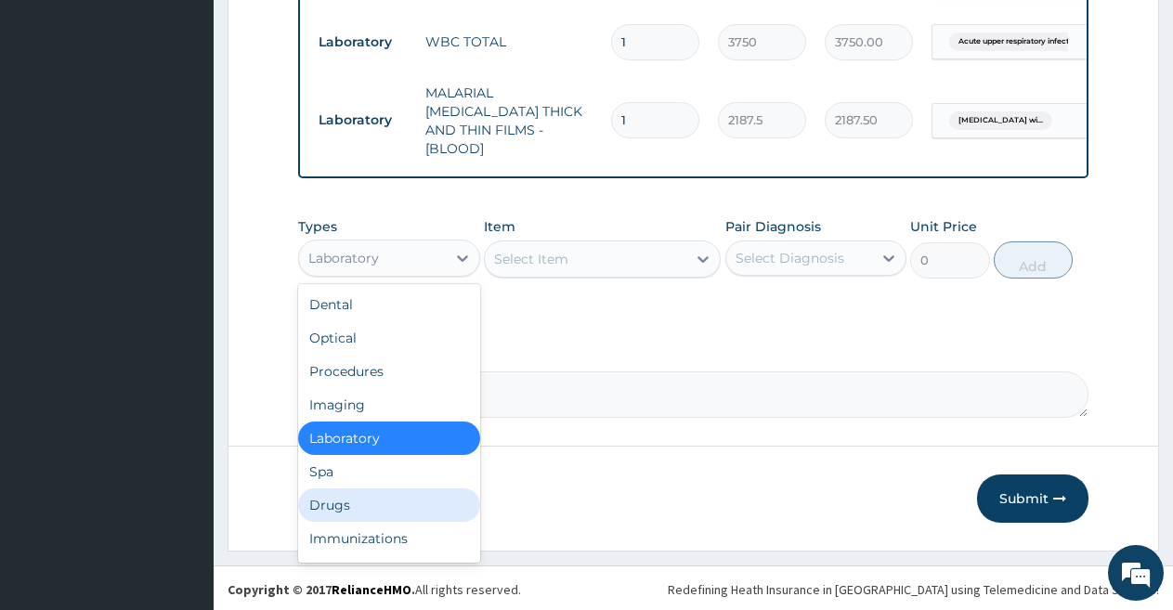
click at [384, 495] on div "Drugs" at bounding box center [389, 505] width 182 height 33
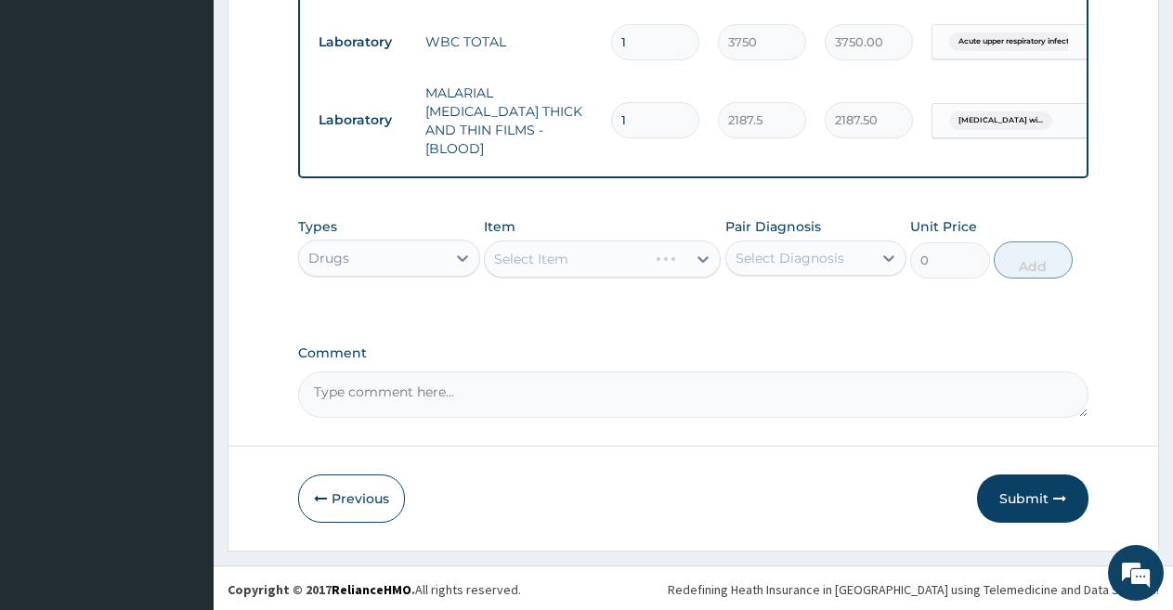
click at [626, 266] on div "Select Item" at bounding box center [602, 259] width 237 height 37
click at [615, 263] on div "Select Item" at bounding box center [602, 259] width 237 height 37
click at [603, 259] on div "Select Item" at bounding box center [586, 259] width 202 height 30
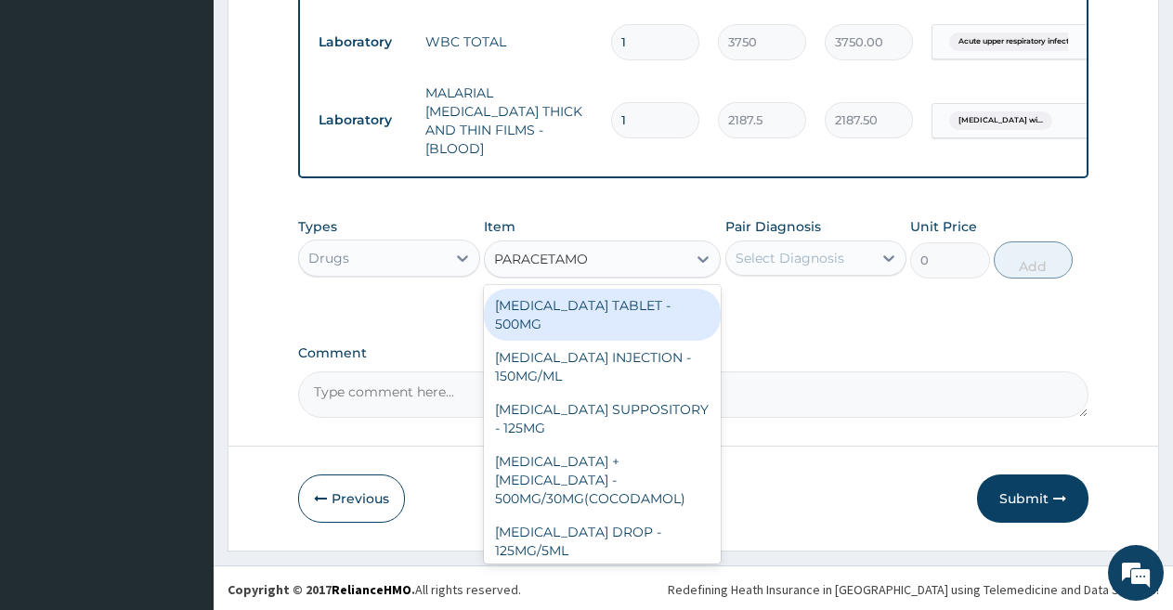
type input "PARACETAMOL"
click at [601, 315] on div "PARACETAMOL TABLET - 500MG" at bounding box center [602, 315] width 237 height 52
type input "33.599999999999994"
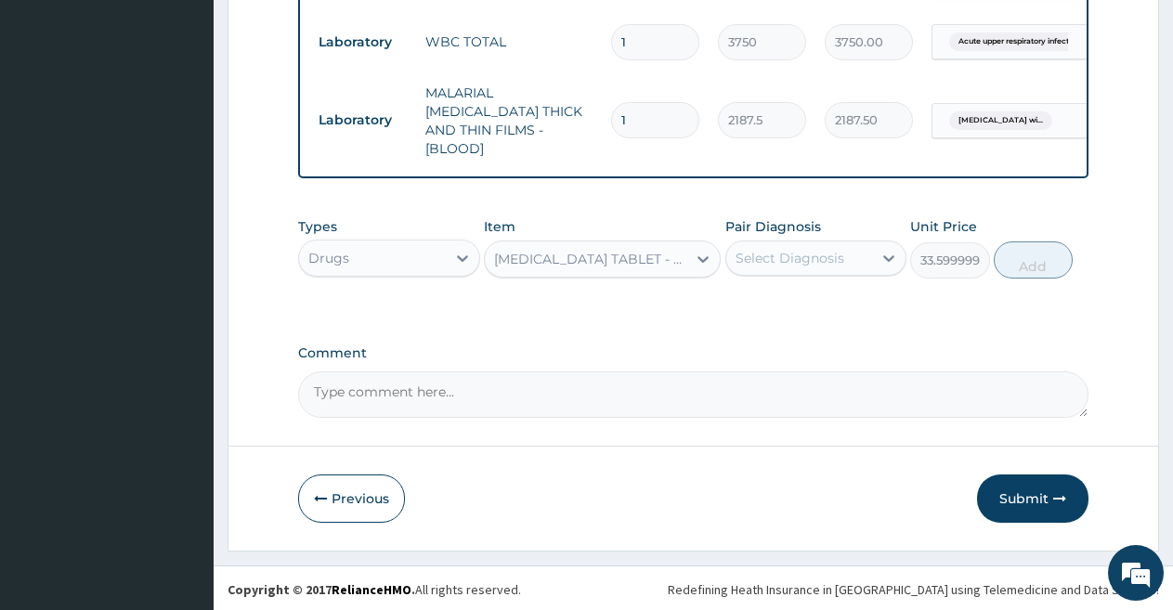
click at [764, 249] on div "Select Diagnosis" at bounding box center [790, 258] width 109 height 19
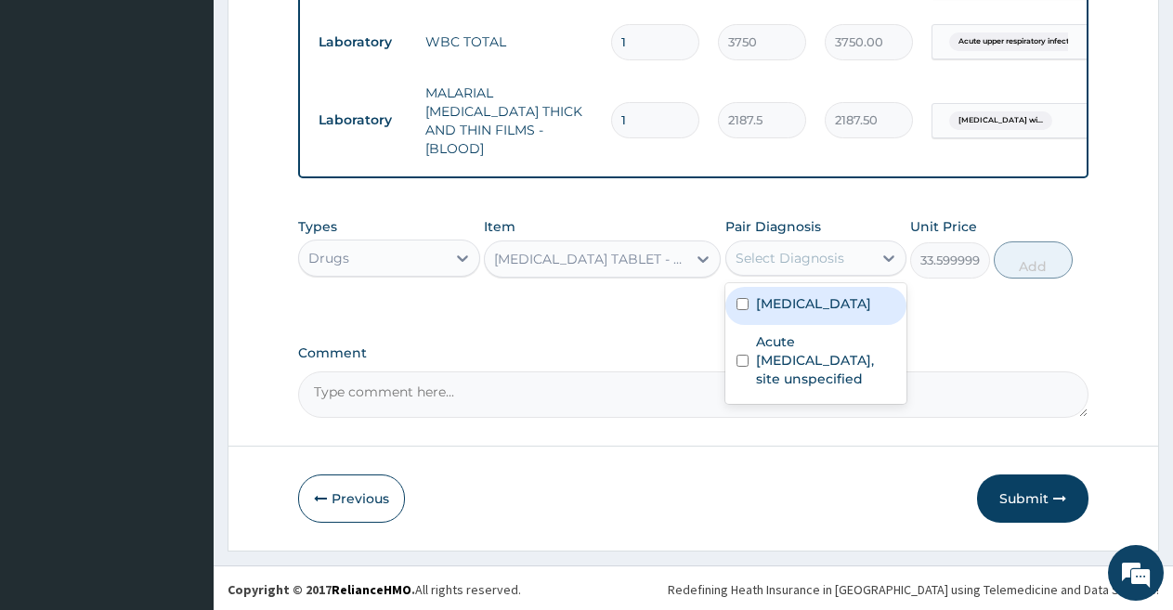
click at [785, 313] on label "Plasmodium malariae malaria without complication" at bounding box center [813, 303] width 115 height 19
checkbox input "true"
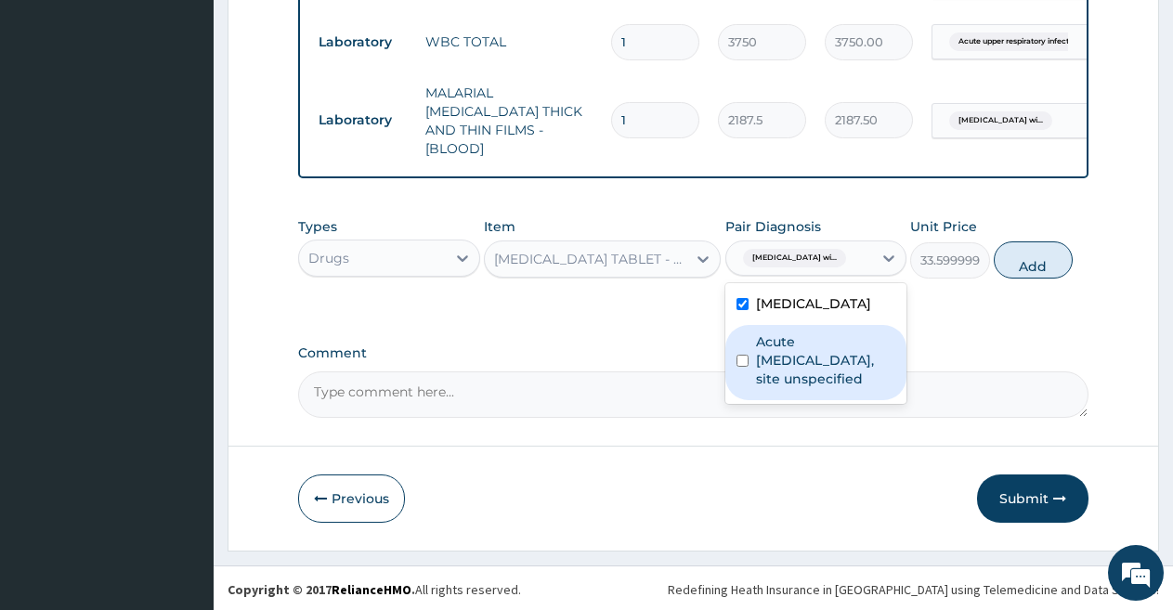
click at [789, 388] on label "Acute upper respiratory infection, site unspecified" at bounding box center [826, 360] width 140 height 56
checkbox input "true"
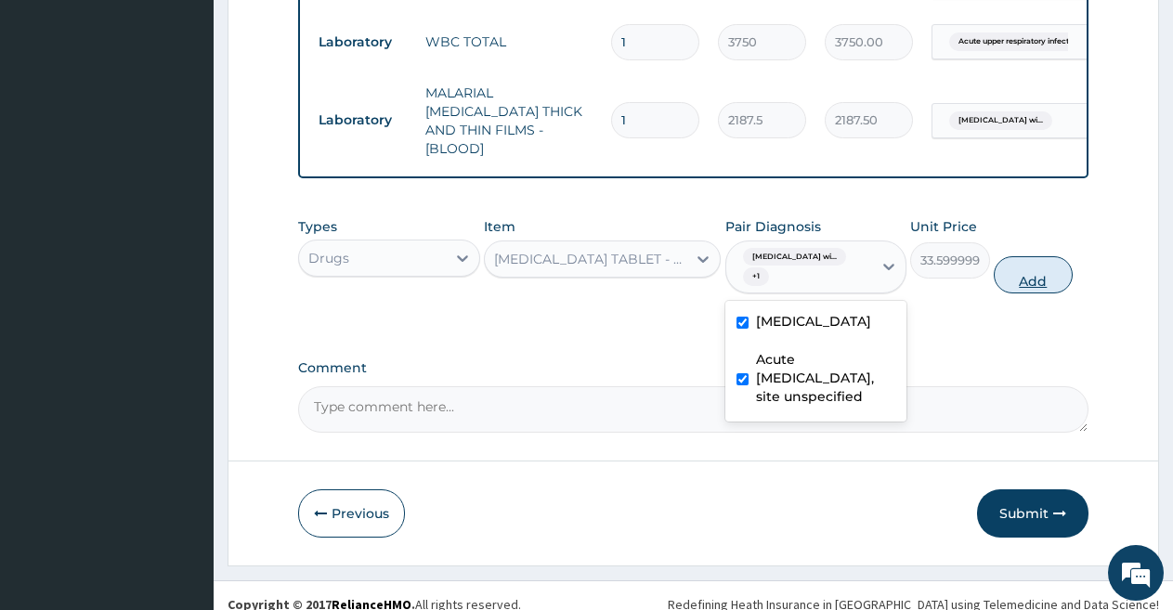
click at [1031, 284] on button "Add" at bounding box center [1033, 274] width 79 height 37
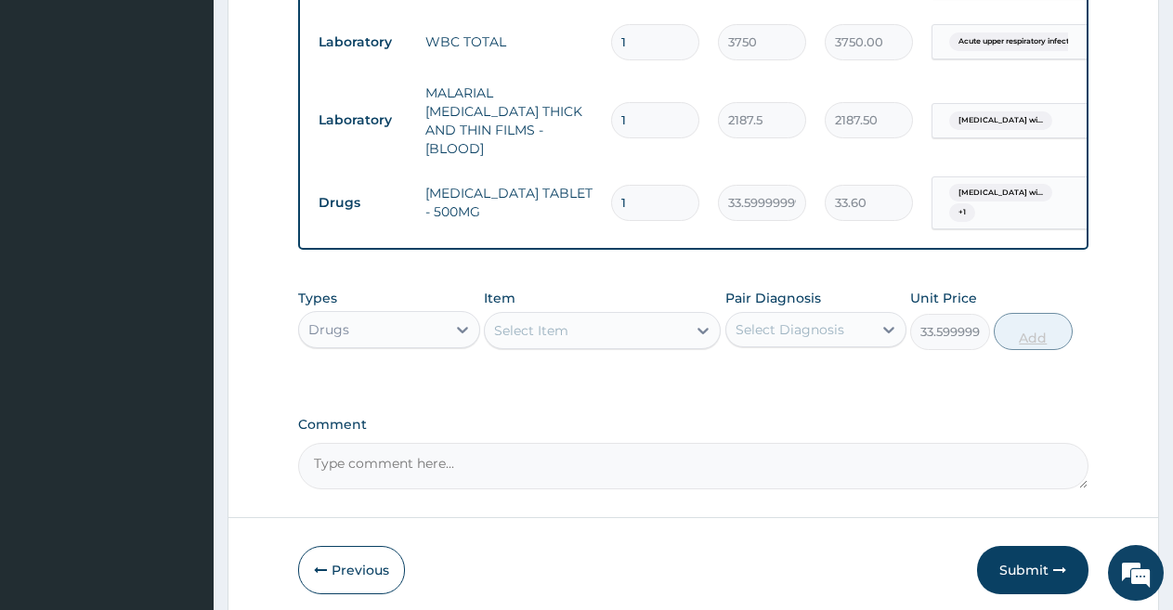
type input "0"
type input "0.00"
type input "3"
type input "100.80"
type input "30"
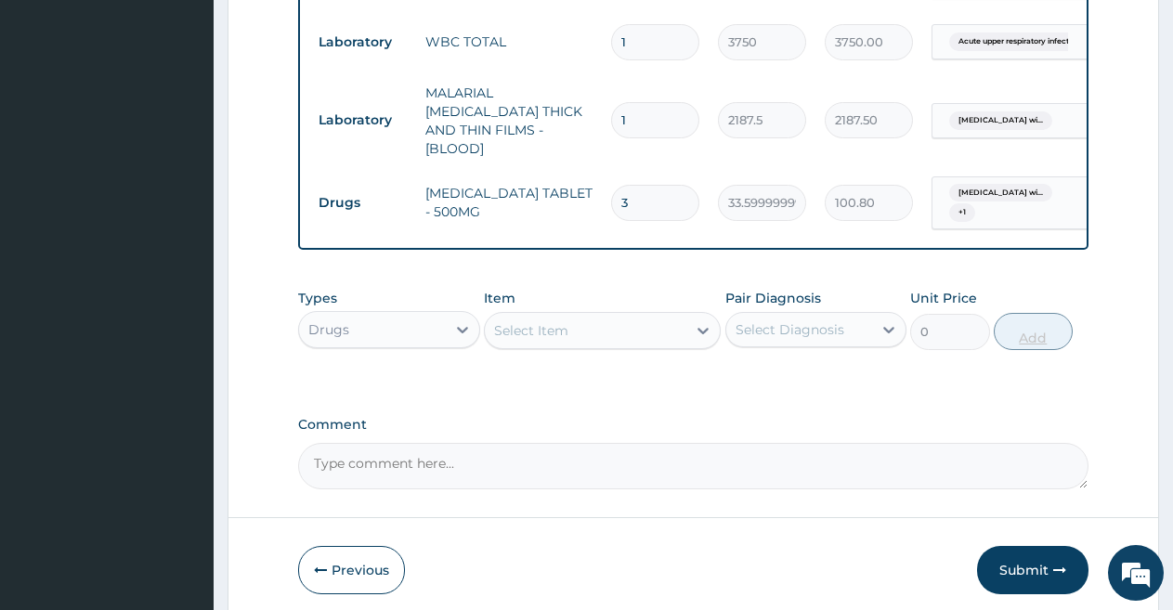
type input "1008.00"
type input "30"
click at [652, 329] on div "Select Item" at bounding box center [586, 331] width 202 height 30
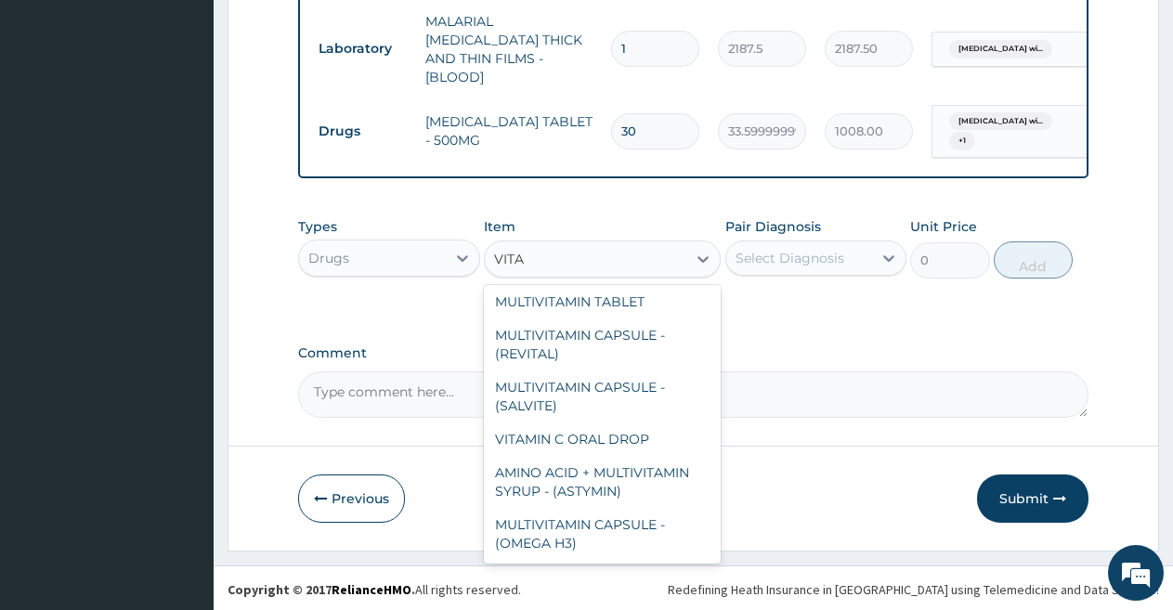
scroll to position [776, 0]
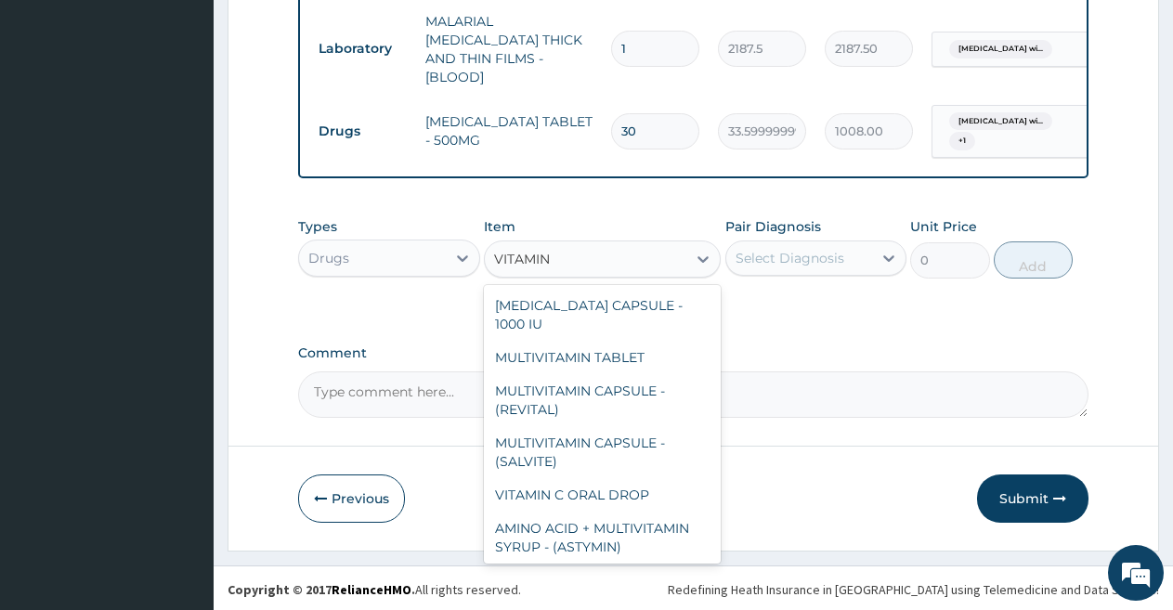
type input "VITAMIN C"
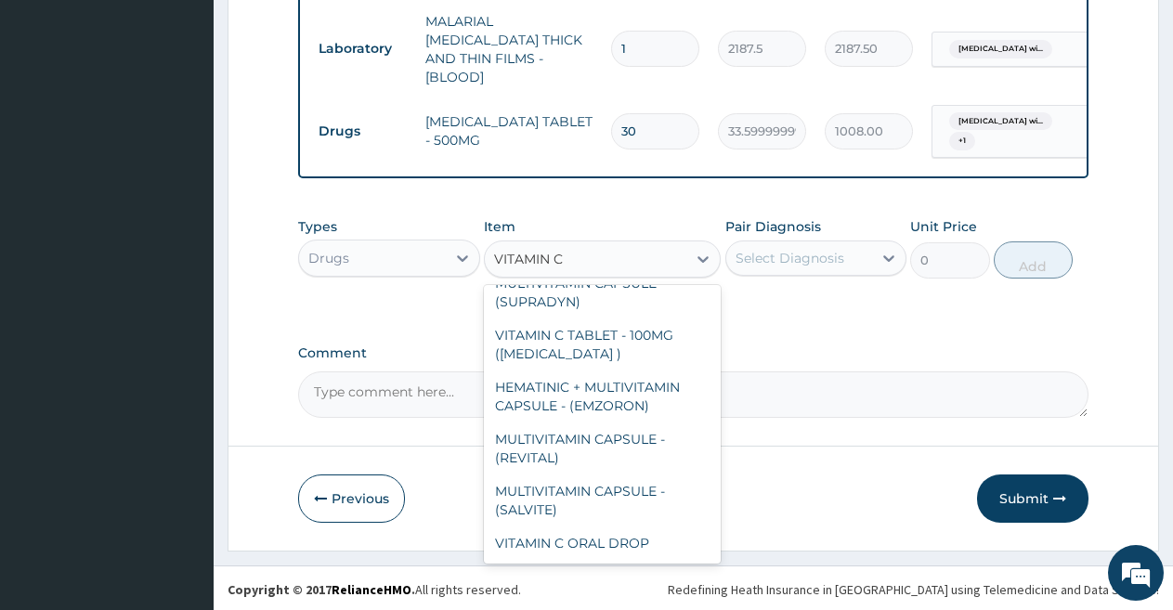
scroll to position [230, 0]
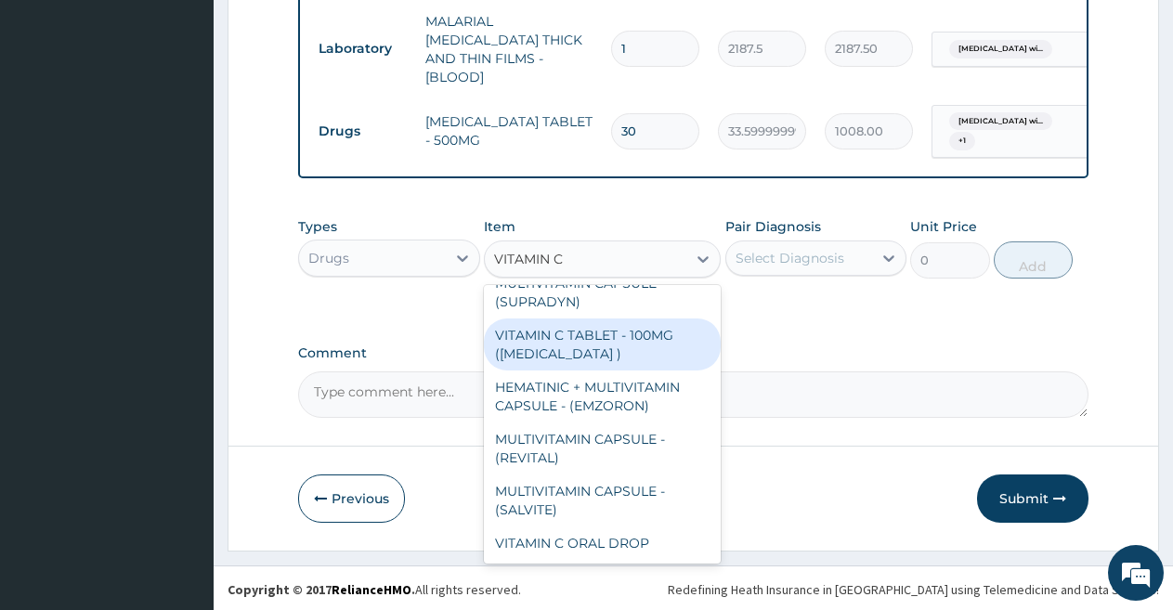
click at [612, 329] on div "VITAMIN C TABLET - 100MG (ASCORBIC ACID )" at bounding box center [602, 345] width 237 height 52
type input "16.799999999999997"
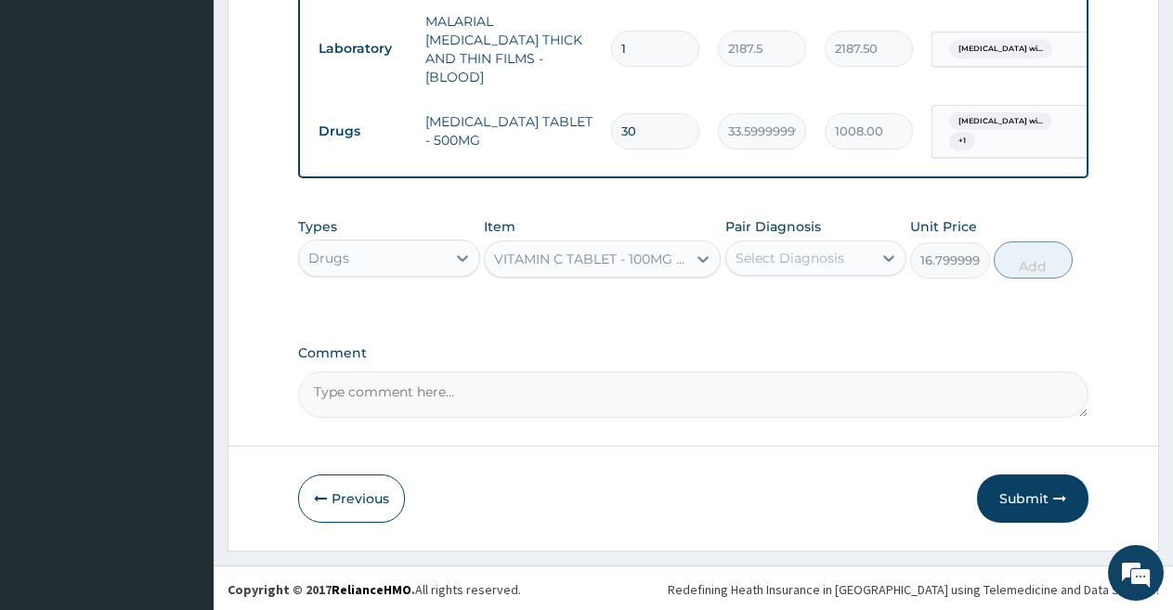
click at [786, 266] on div "Select Diagnosis" at bounding box center [799, 258] width 147 height 30
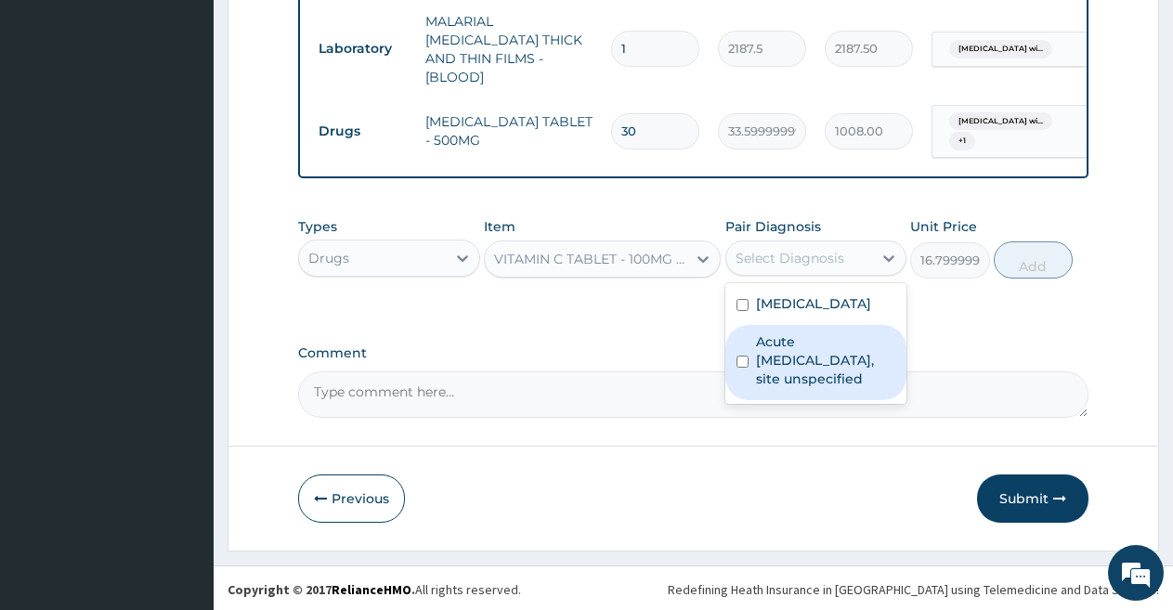
click at [784, 388] on label "Acute upper respiratory infection, site unspecified" at bounding box center [826, 360] width 140 height 56
checkbox input "true"
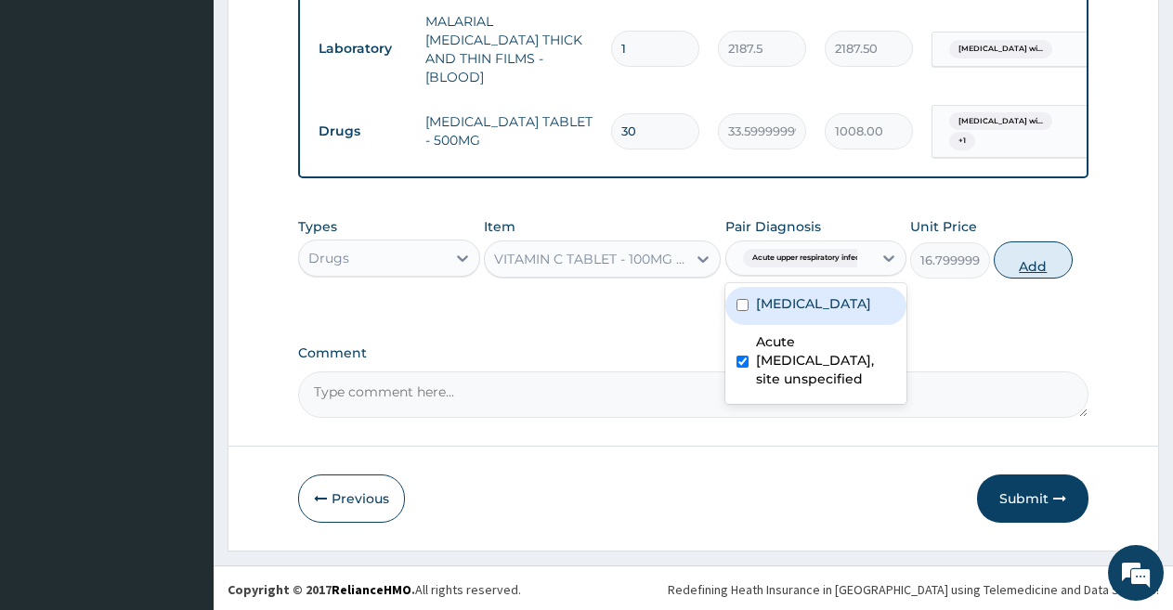
click at [1034, 252] on button "Add" at bounding box center [1033, 259] width 79 height 37
type input "0"
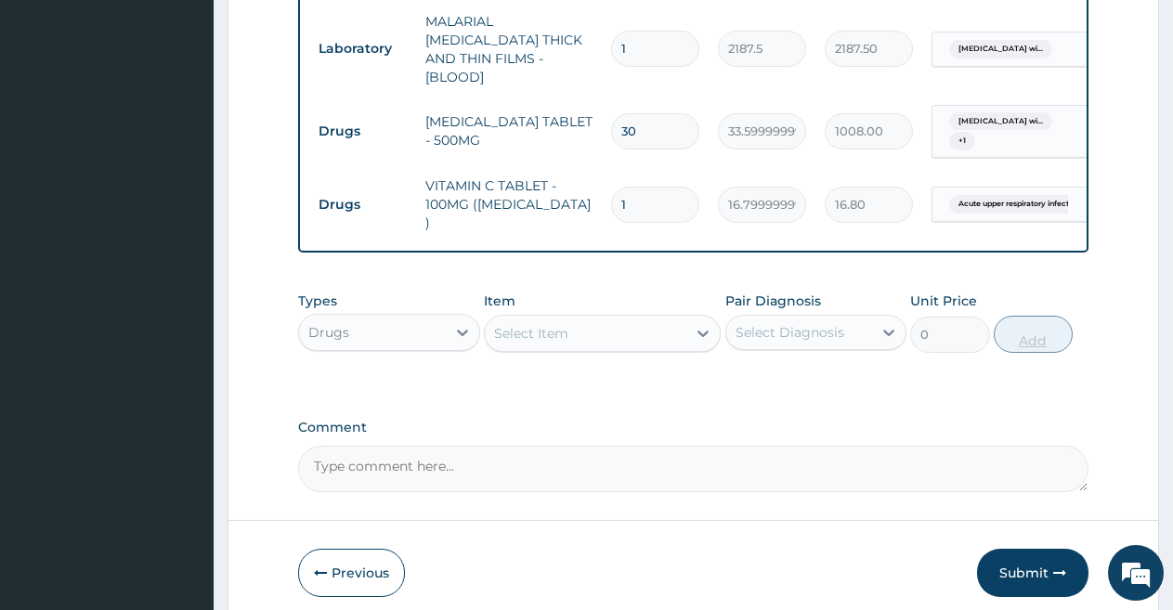
type input "0.00"
type input "3"
type input "50.40"
type input "30"
type input "504.00"
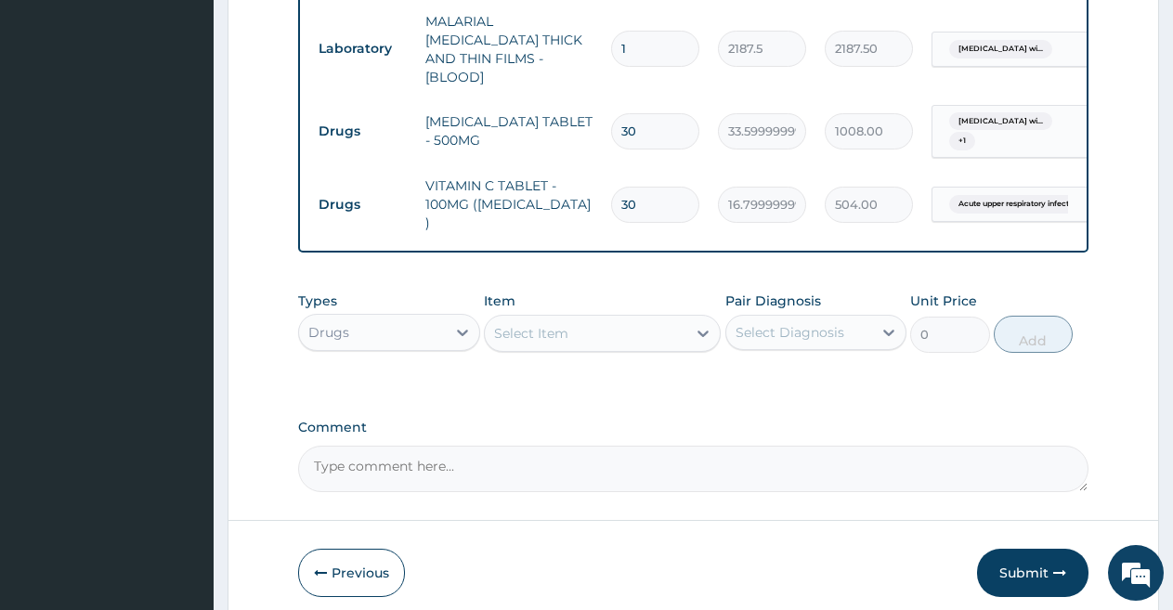
type input "30"
click at [596, 325] on div "Select Item" at bounding box center [586, 334] width 202 height 30
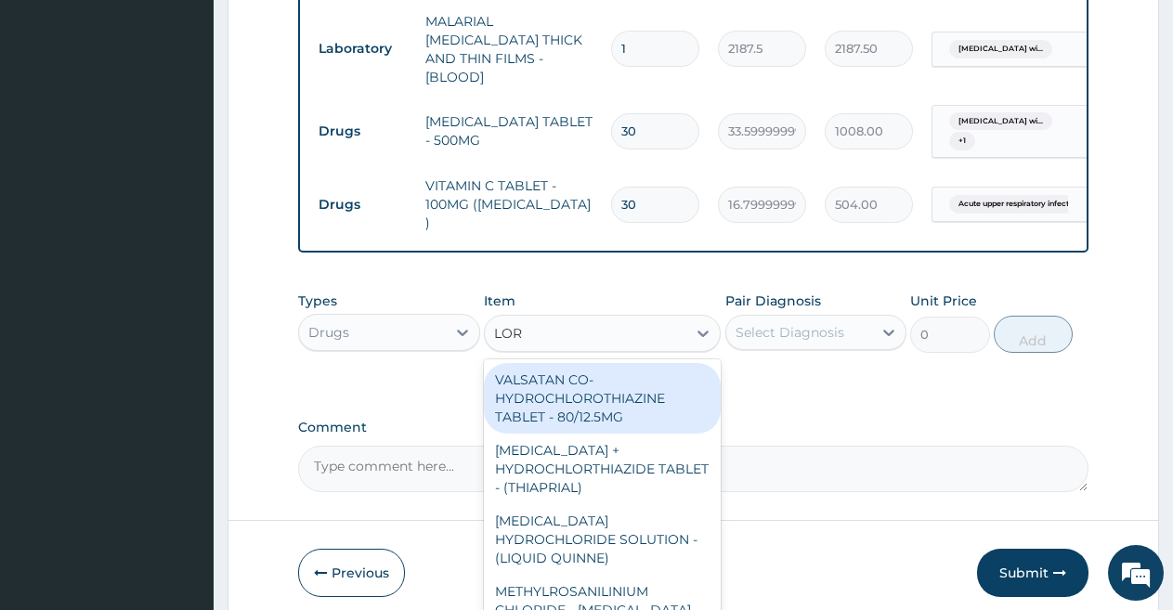
type input "LORA"
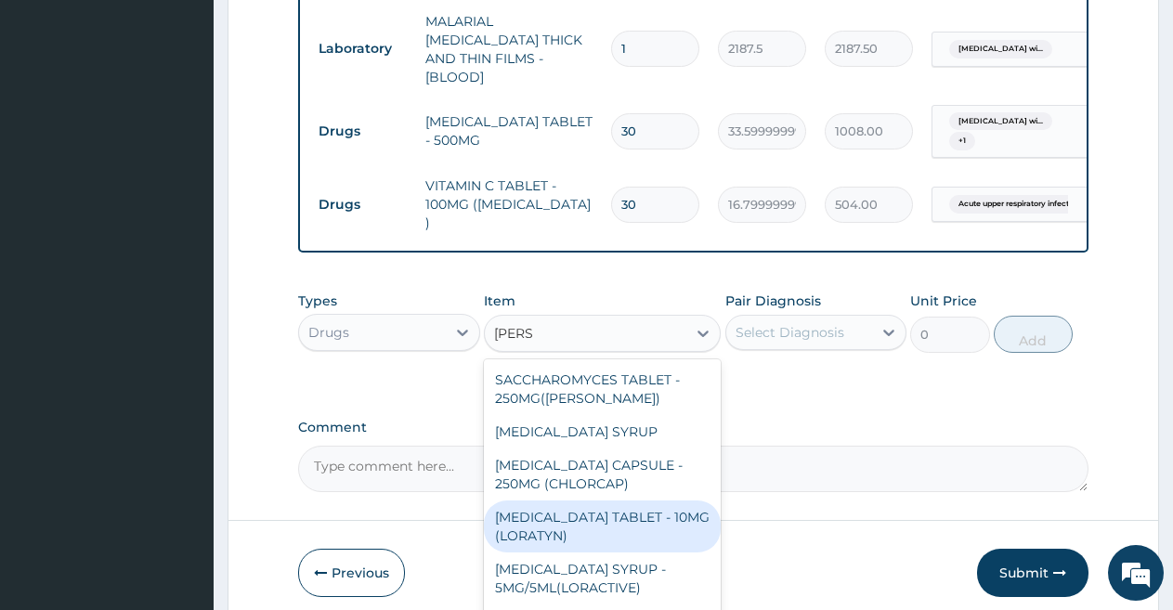
click at [550, 537] on div "LORATADINE TABLET - 10MG (LORATYN)" at bounding box center [602, 527] width 237 height 52
type input "98"
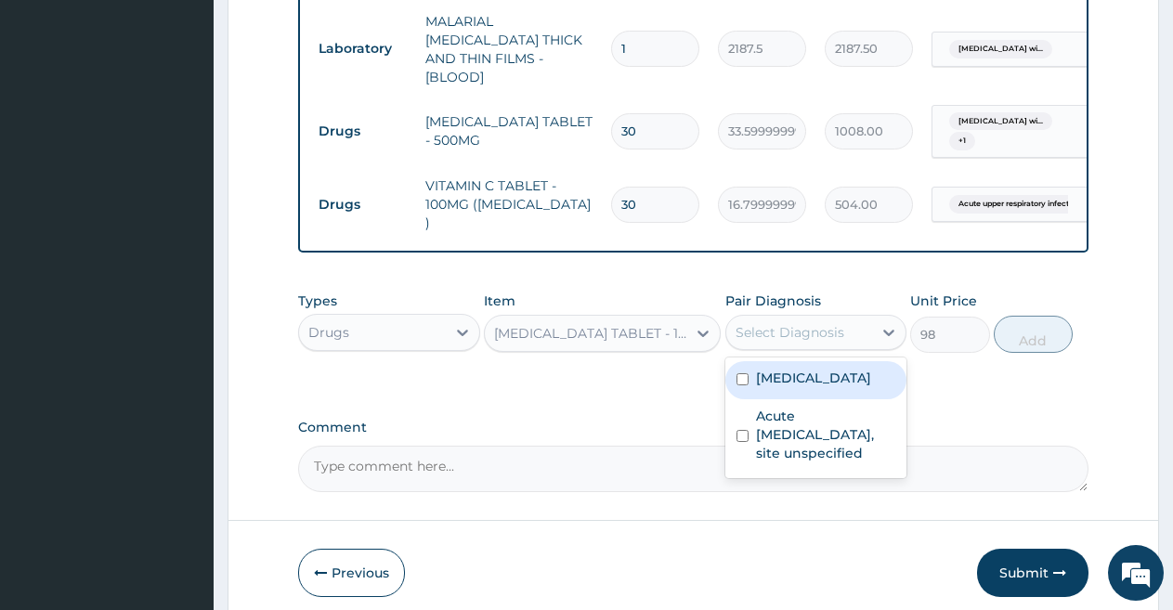
click at [780, 323] on div "Select Diagnosis" at bounding box center [790, 332] width 109 height 19
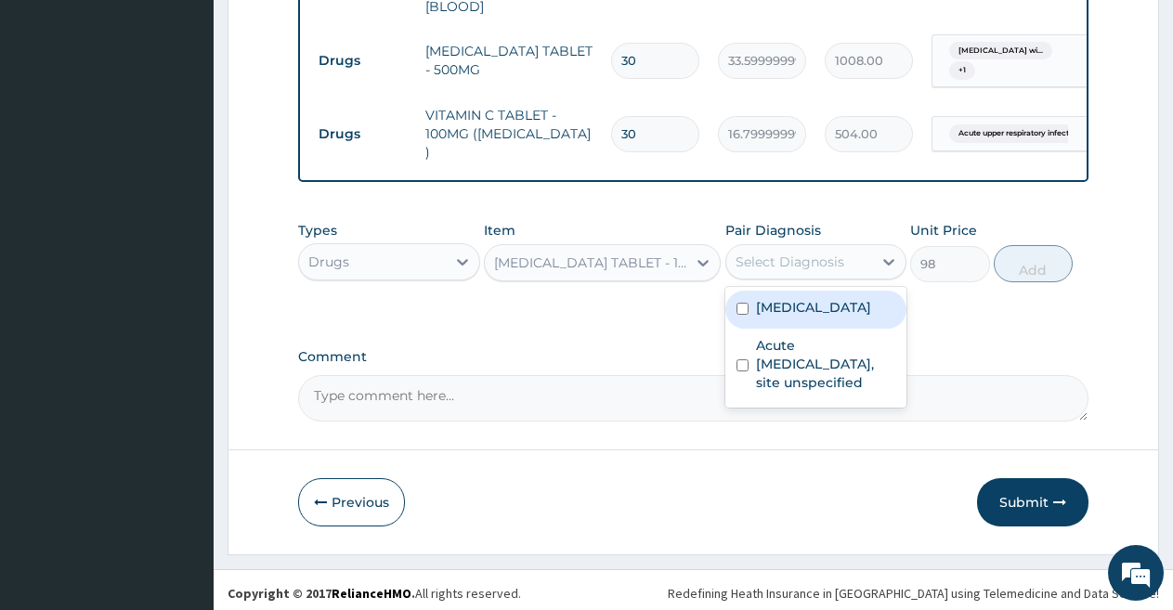
scroll to position [951, 0]
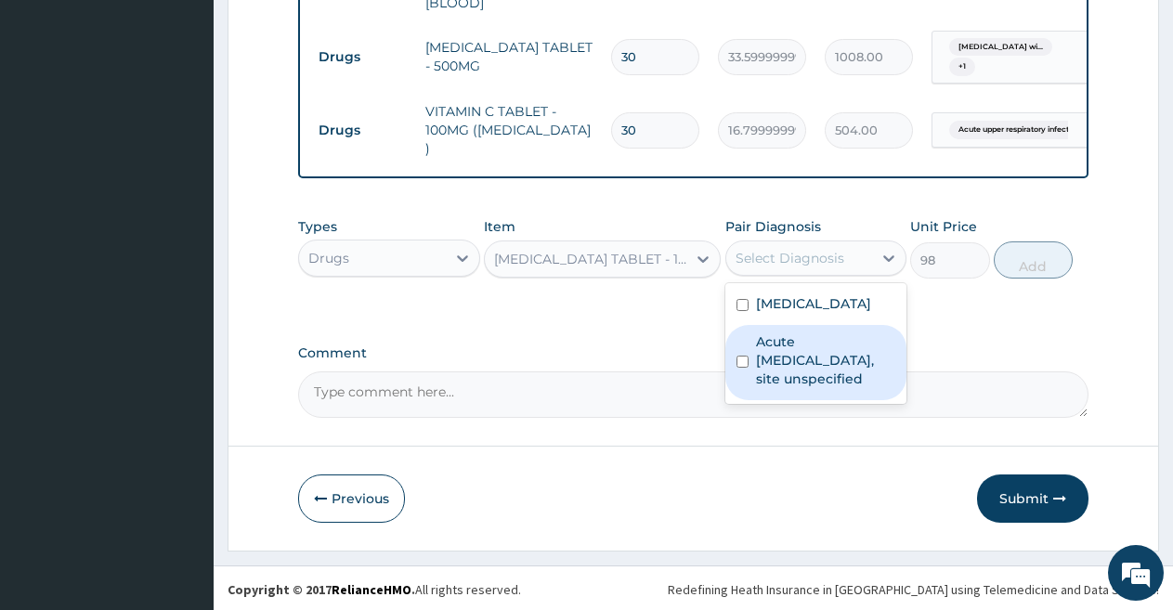
click at [782, 388] on label "Acute upper respiratory infection, site unspecified" at bounding box center [826, 360] width 140 height 56
checkbox input "true"
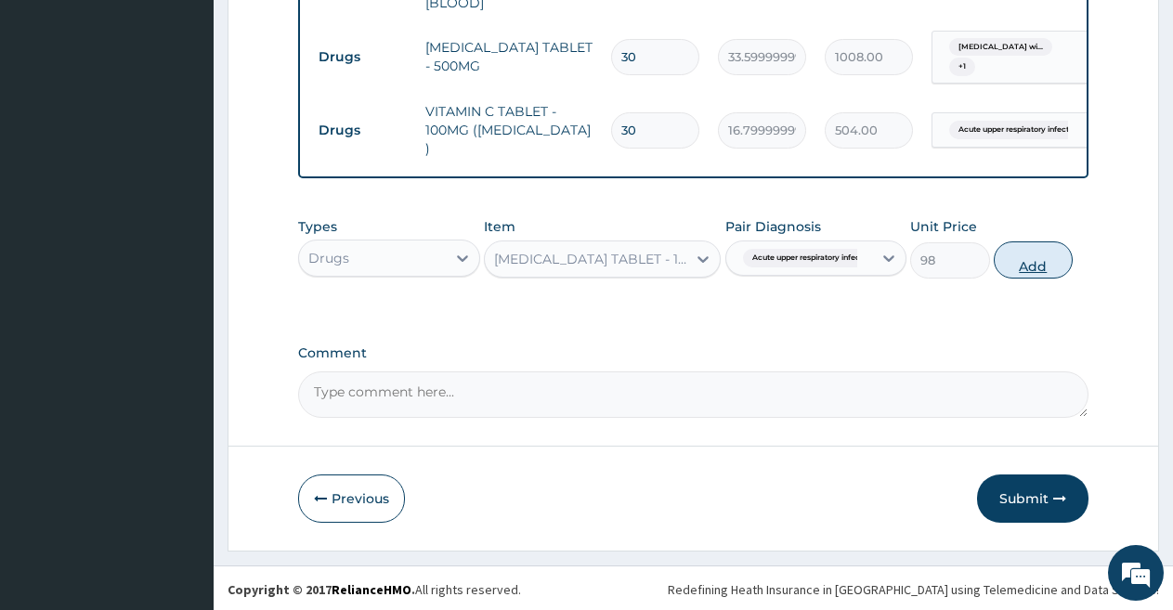
click at [1023, 261] on button "Add" at bounding box center [1033, 259] width 79 height 37
type input "0"
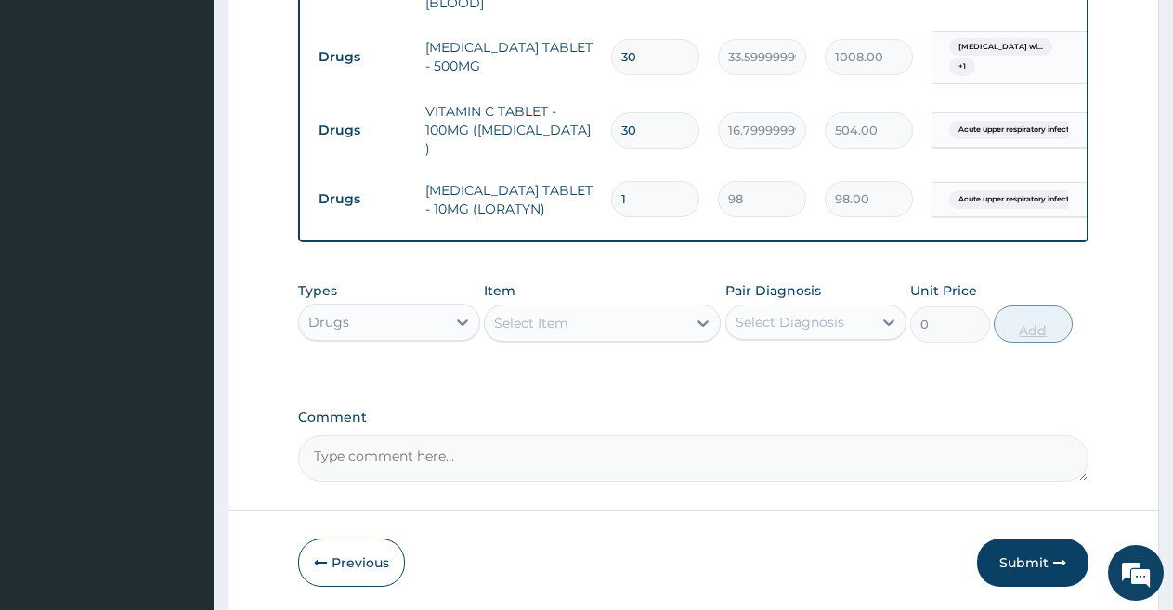
type input "0.00"
type input "5"
type input "490.00"
type input "5"
click at [598, 309] on div "Select Item" at bounding box center [586, 323] width 202 height 30
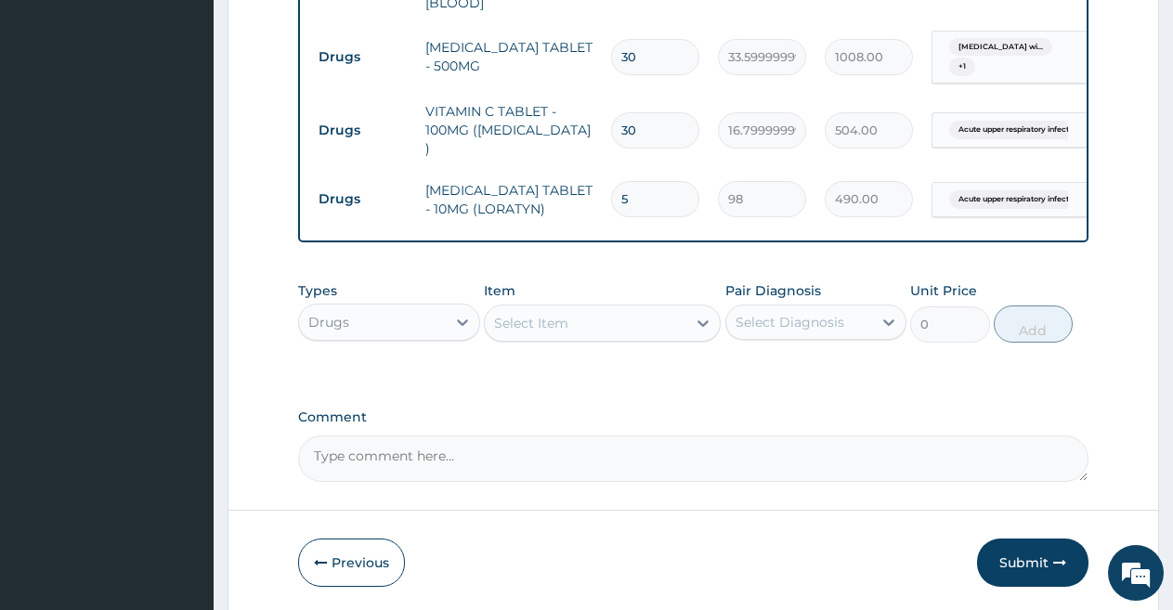
click at [594, 324] on div "Select Item" at bounding box center [586, 323] width 202 height 30
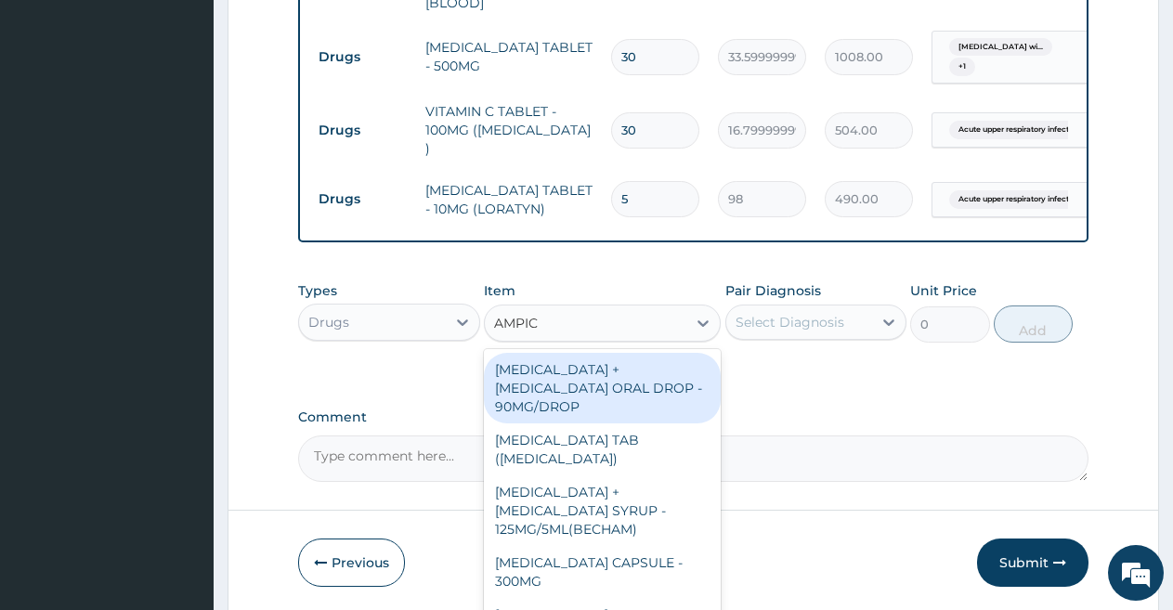
type input "AMPICL"
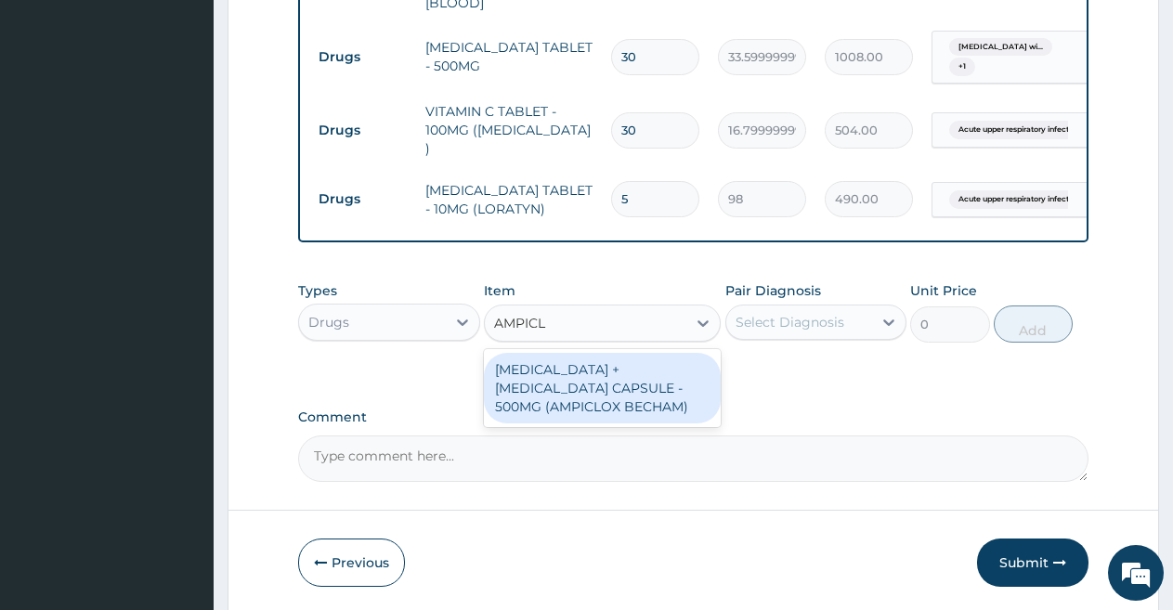
click at [595, 376] on div "AMPICILLIN + CLOXACILLIN CAPSULE - 500MG (AMPICLOX BECHAM)" at bounding box center [602, 388] width 237 height 71
type input "1680"
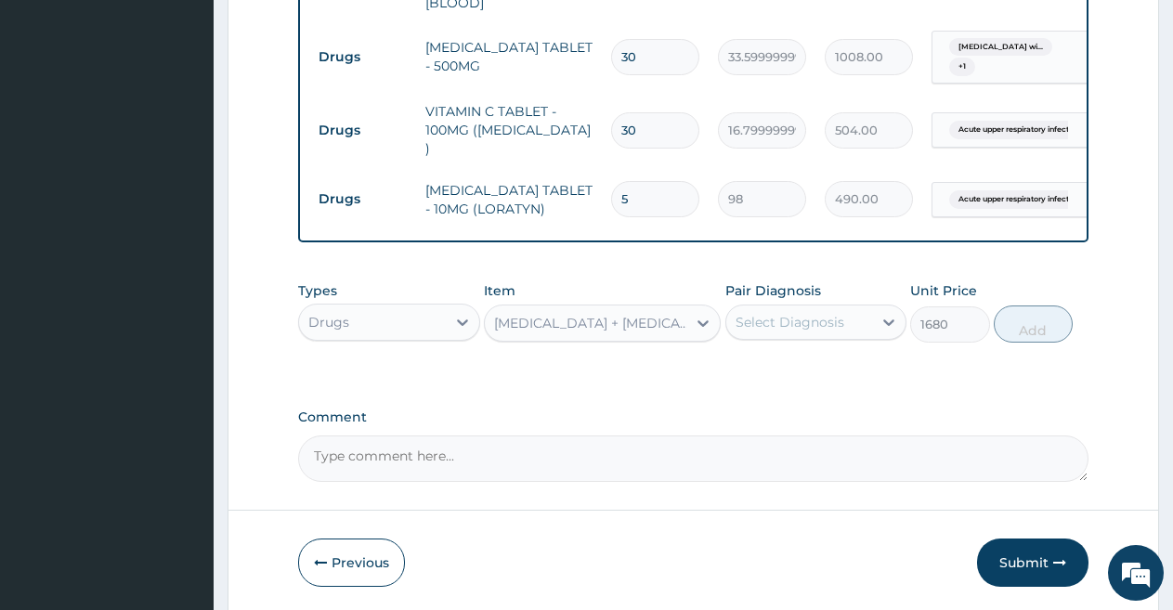
click at [775, 307] on div "Select Diagnosis" at bounding box center [799, 322] width 147 height 30
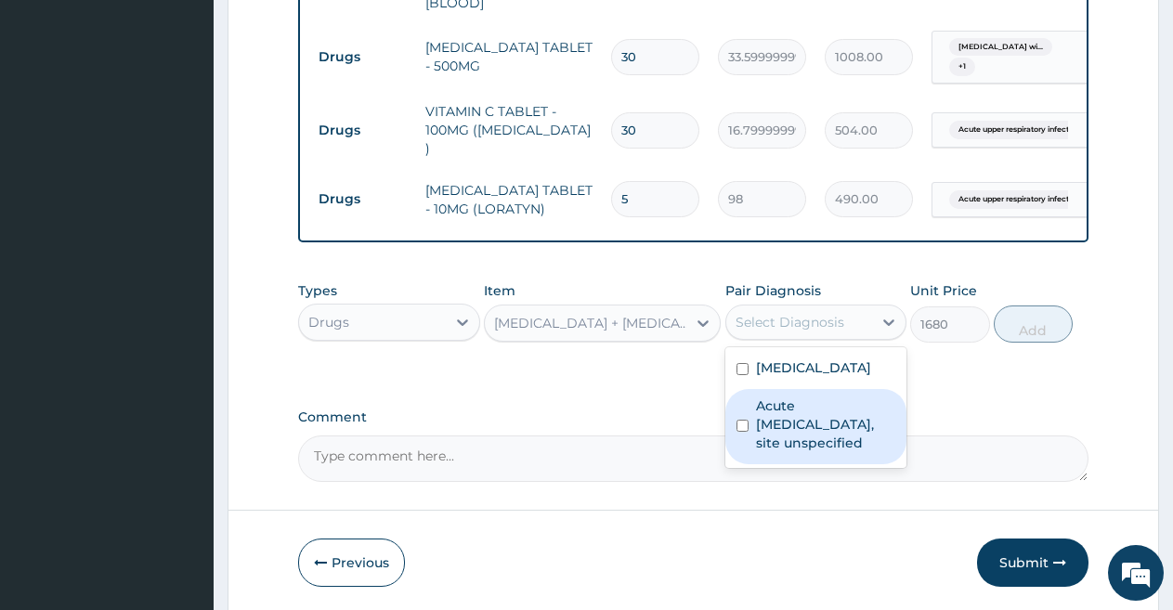
click at [787, 452] on label "Acute upper respiratory infection, site unspecified" at bounding box center [826, 425] width 140 height 56
checkbox input "true"
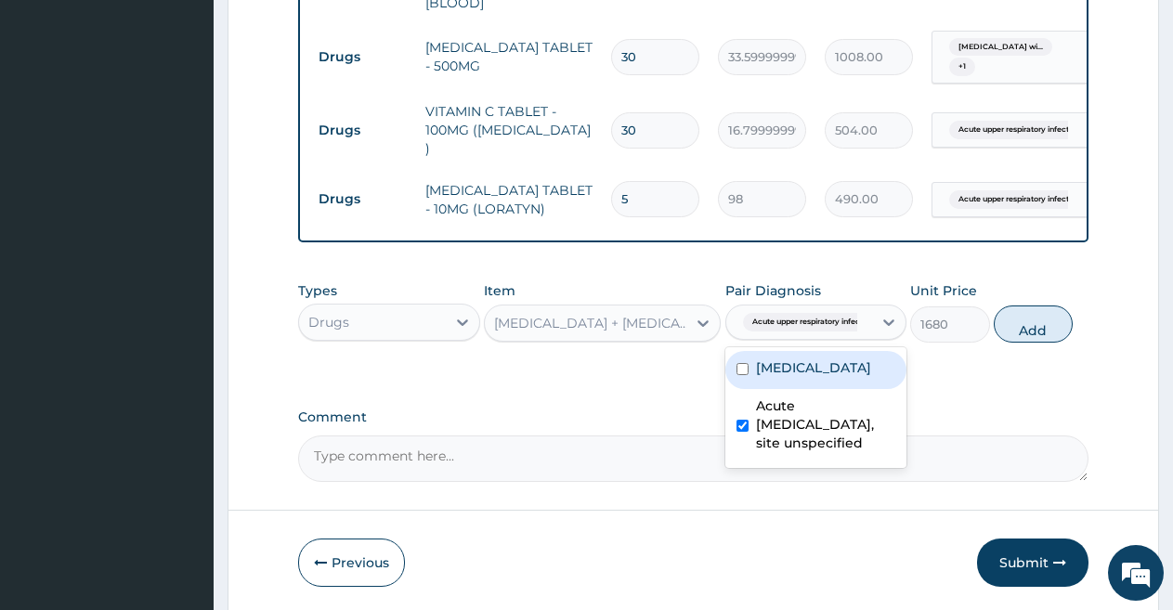
scroll to position [417, 0]
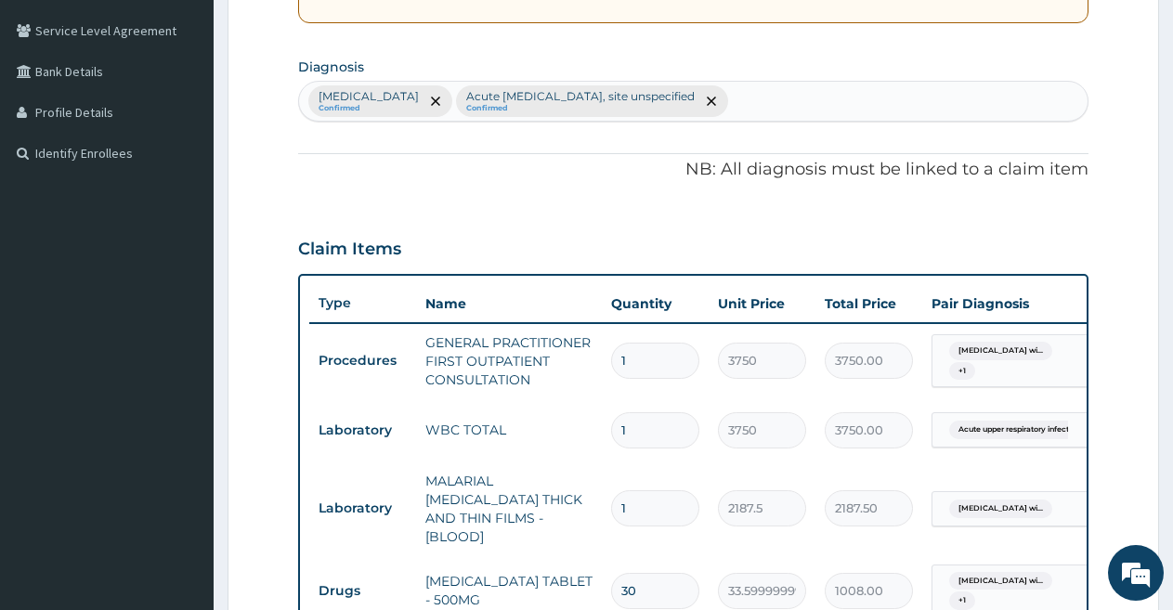
click at [1024, 97] on div "Plasmodium malariae malaria without complication Confirmed Acute upper respirat…" at bounding box center [693, 101] width 788 height 39
type input "CONJUNCT"
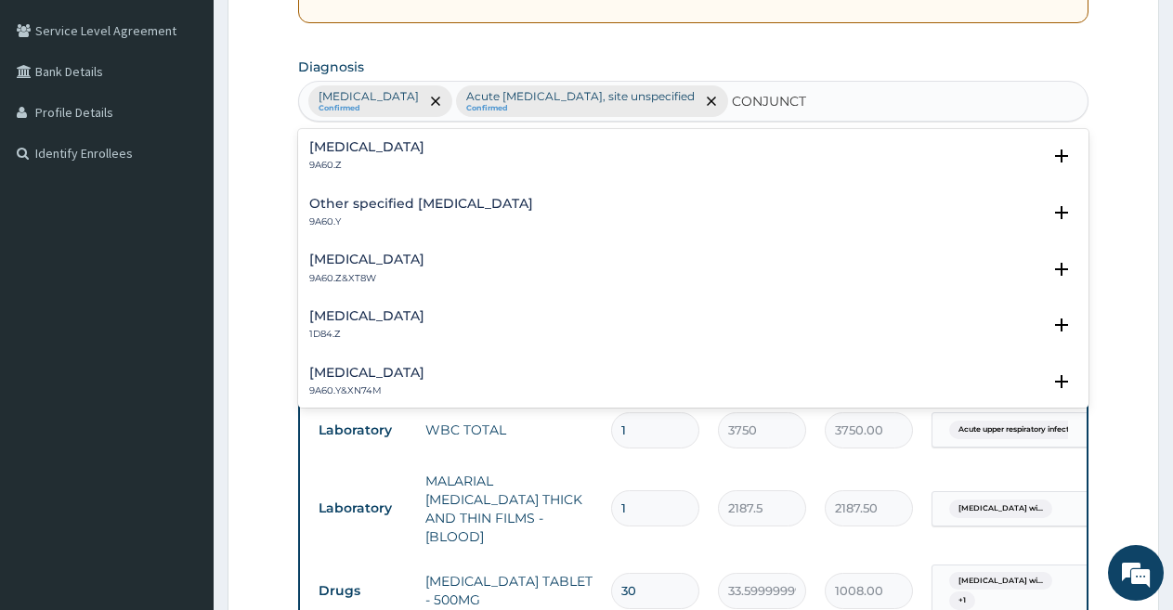
click at [429, 137] on div "Conjunctivitis, unspecified 9A60.Z Select Status Query Query covers suspected (…" at bounding box center [693, 161] width 790 height 57
click at [424, 146] on h4 "Conjunctivitis, unspecified" at bounding box center [366, 147] width 115 height 14
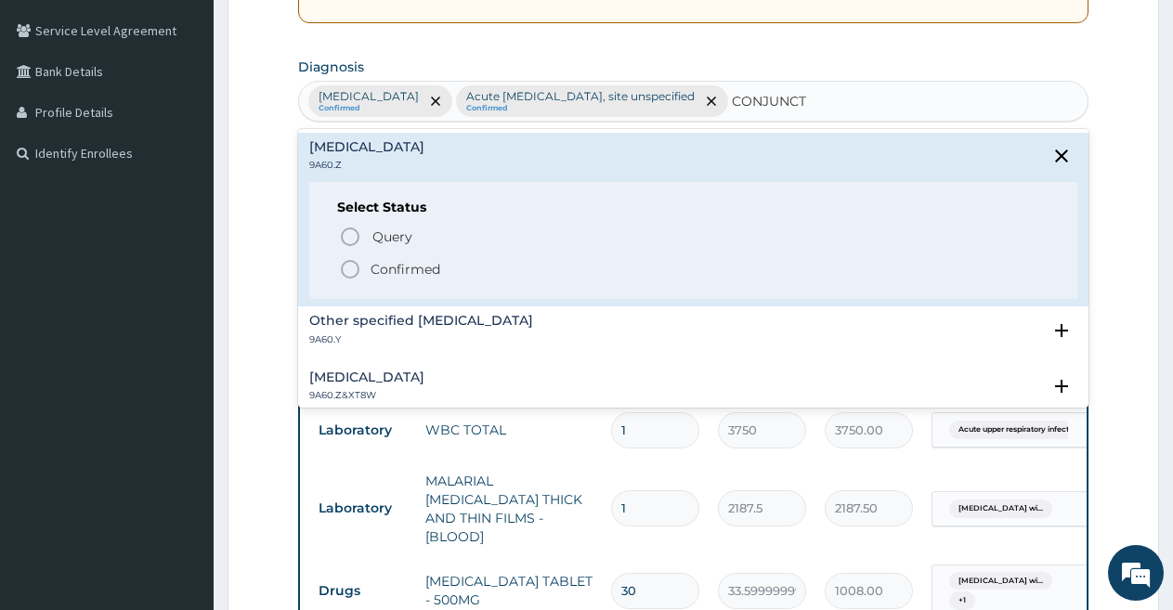
click at [345, 269] on icon "status option filled" at bounding box center [350, 269] width 22 height 22
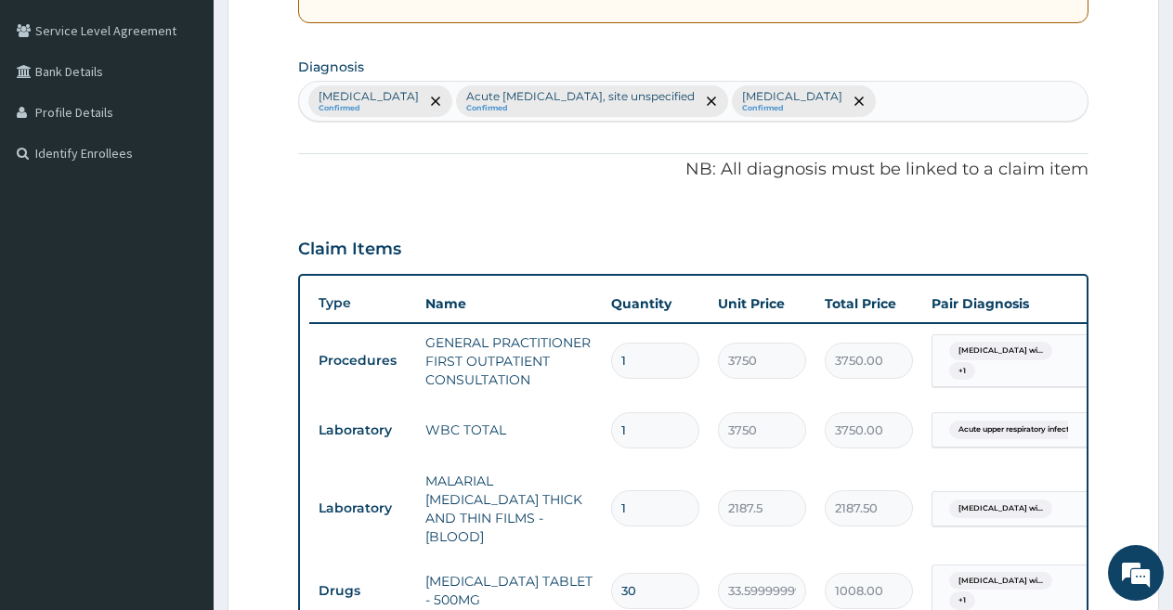
scroll to position [951, 0]
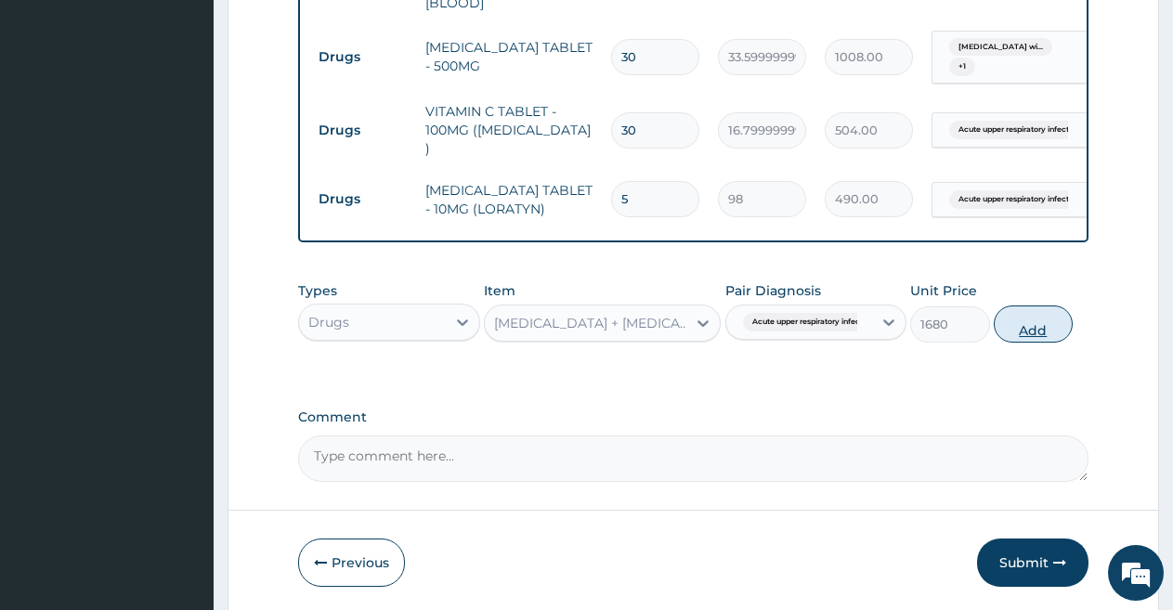
click at [1043, 343] on button "Add" at bounding box center [1033, 324] width 79 height 37
type input "0"
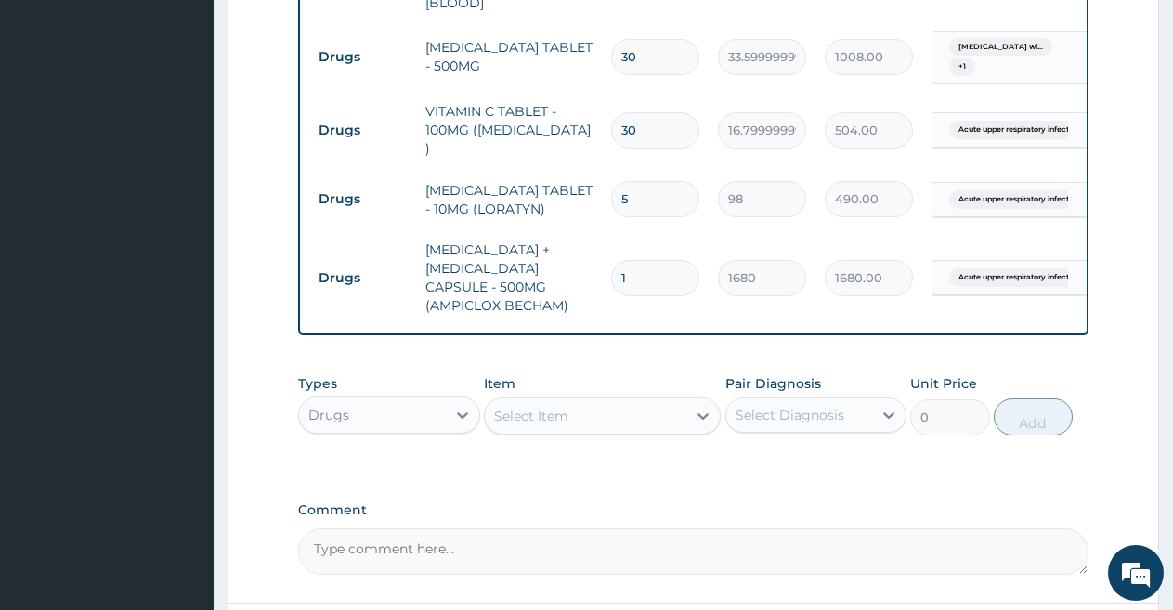
click at [614, 431] on div "Select Item" at bounding box center [586, 416] width 202 height 30
type input "A"
type input "EYE"
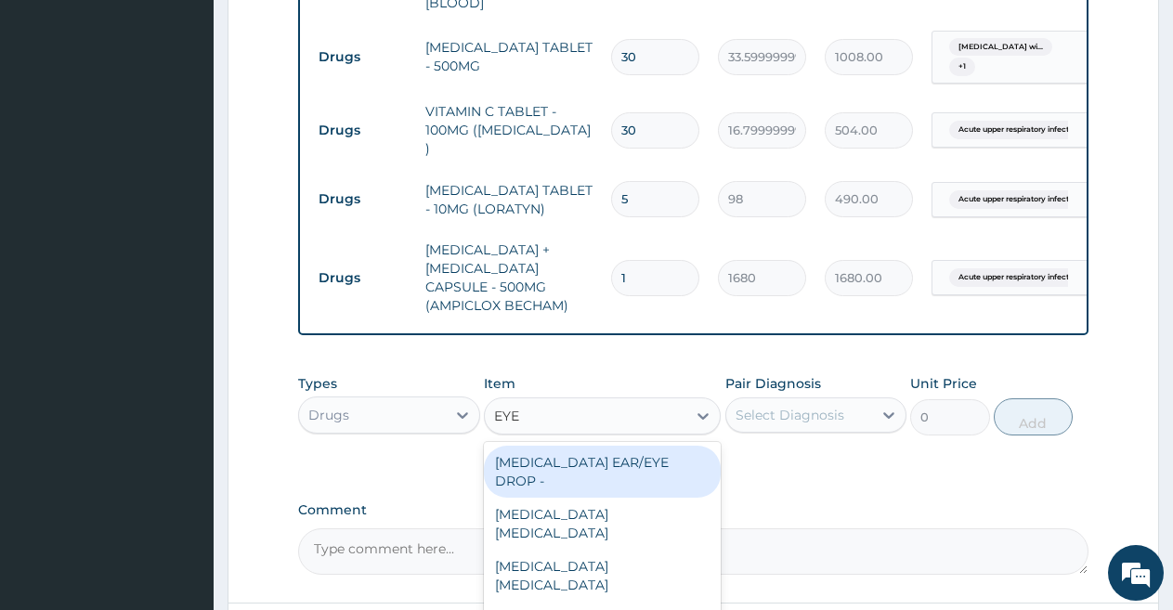
click at [645, 498] on div "CIPROFLOXACIN EAR/EYE DROP -" at bounding box center [602, 472] width 237 height 52
type input "1680"
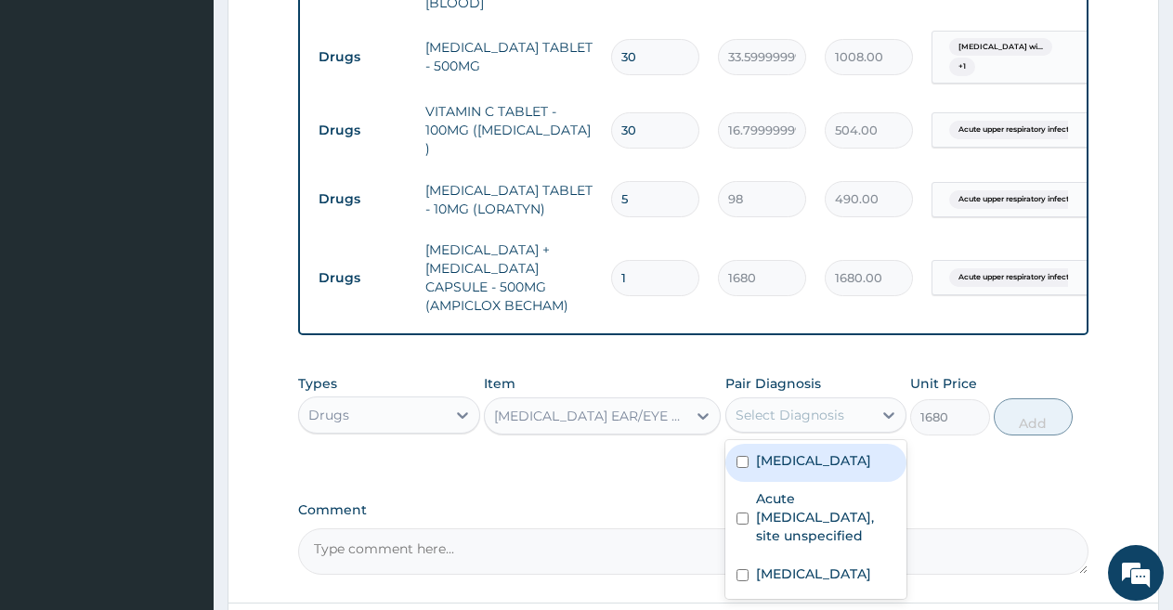
click at [793, 424] on div "Select Diagnosis" at bounding box center [790, 415] width 109 height 19
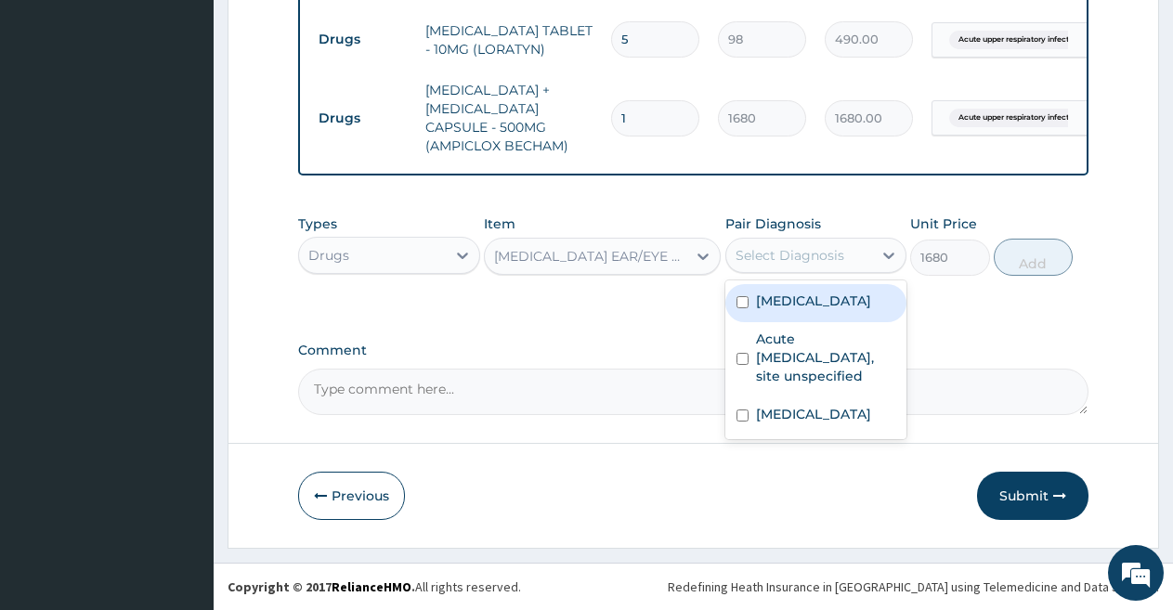
scroll to position [1050, 0]
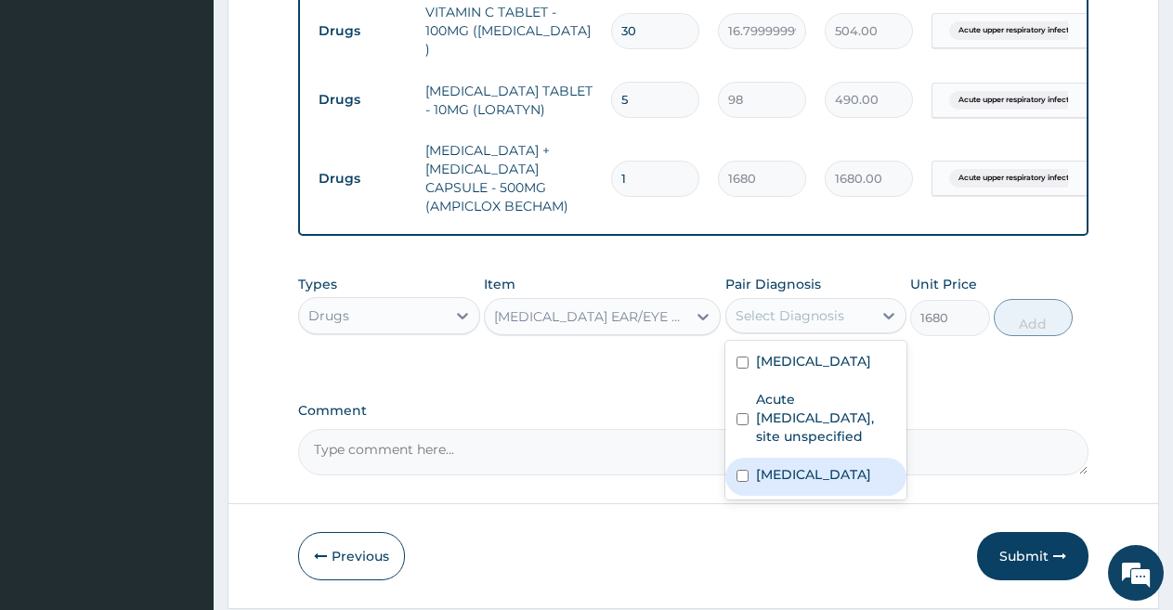
click at [810, 484] on label "Conjunctivitis, unspecified" at bounding box center [813, 474] width 115 height 19
checkbox input "true"
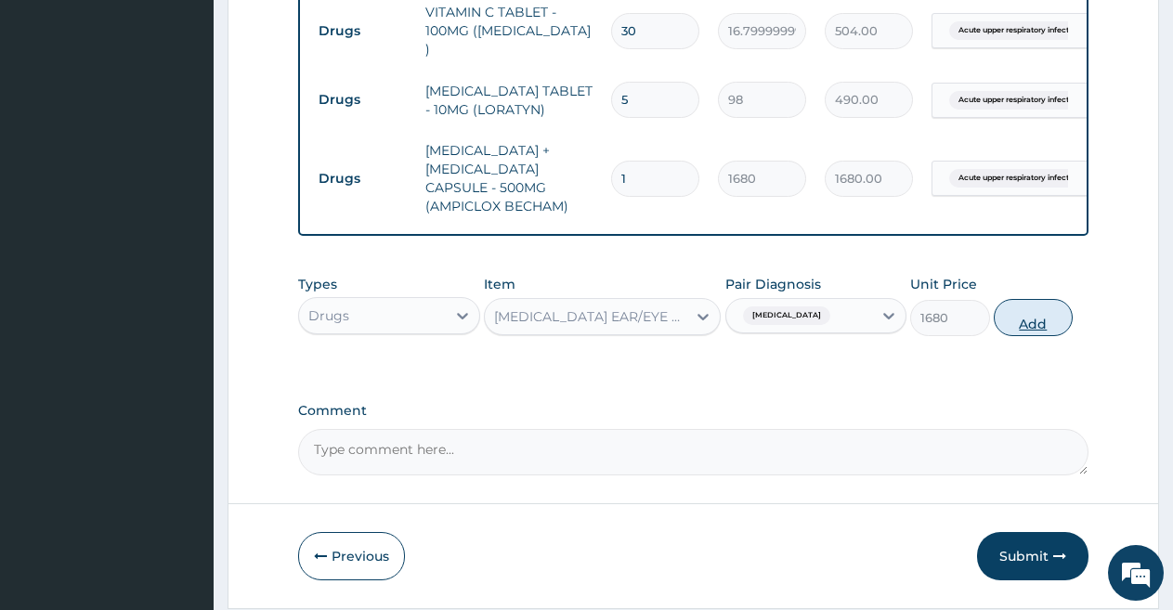
click at [1030, 336] on button "Add" at bounding box center [1033, 317] width 79 height 37
type input "0"
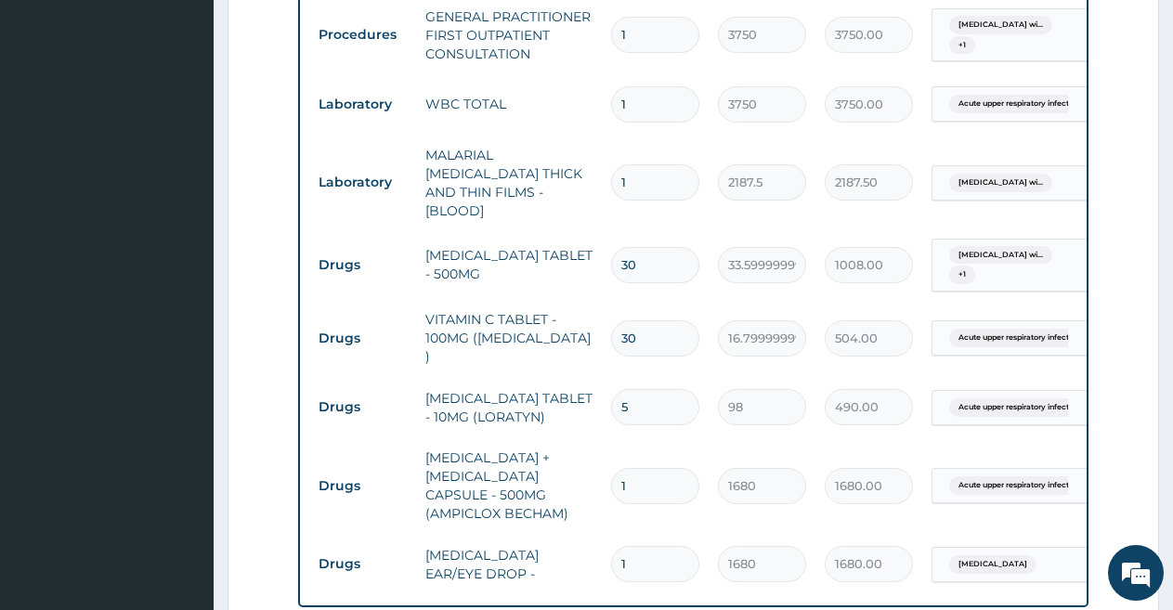
scroll to position [1207, 0]
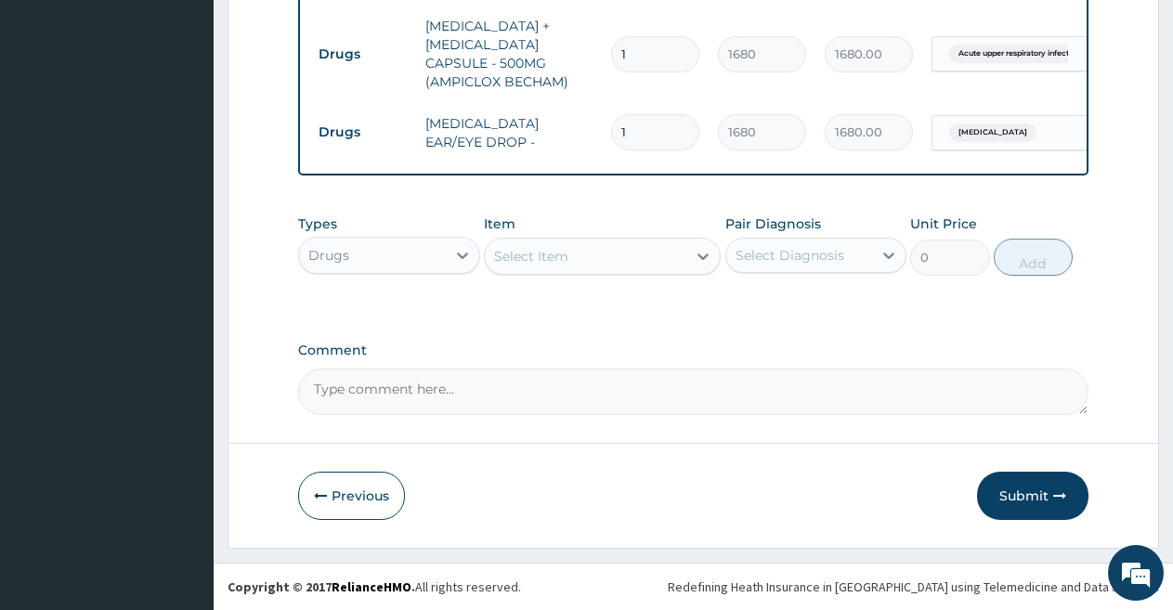
click at [579, 256] on div "Select Item" at bounding box center [586, 256] width 202 height 30
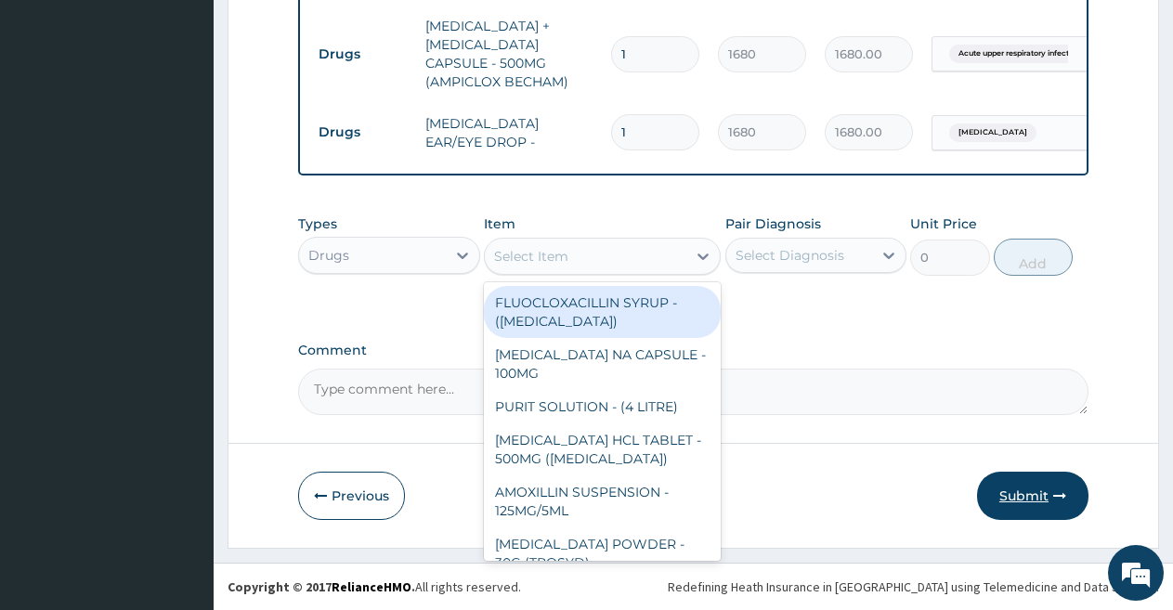
click at [1036, 485] on button "Submit" at bounding box center [1032, 496] width 111 height 48
